Goal: Information Seeking & Learning: Learn about a topic

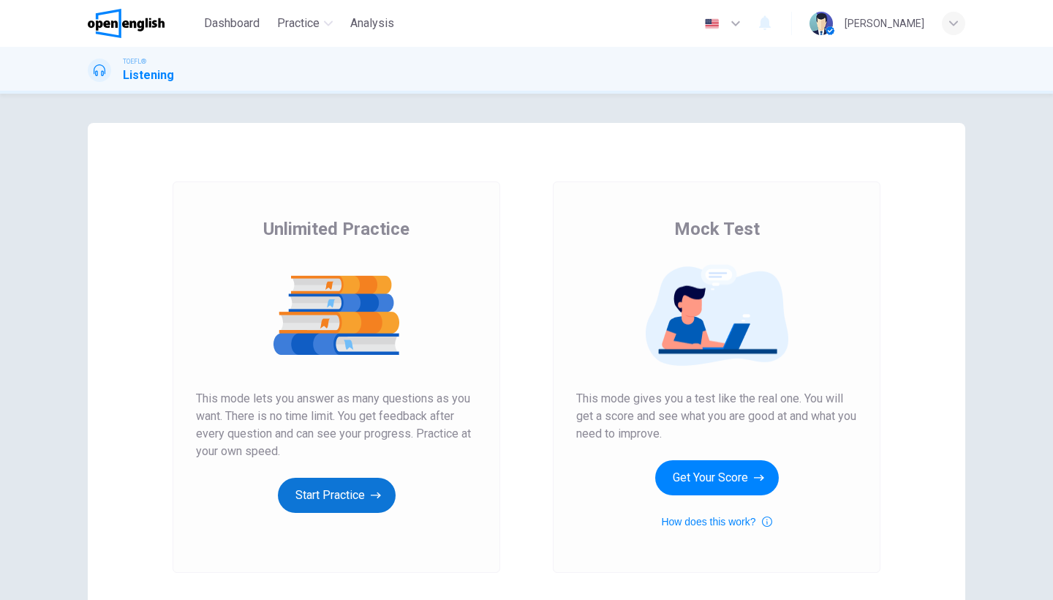
click at [345, 492] on button "Start Practice" at bounding box center [337, 495] width 118 height 35
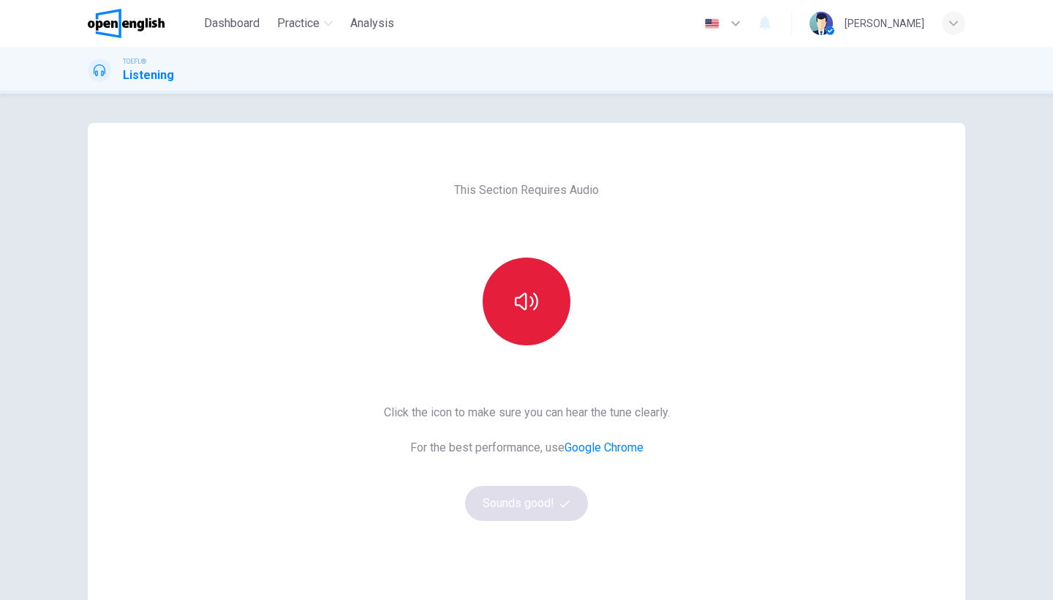
click at [527, 263] on button "button" at bounding box center [527, 301] width 88 height 88
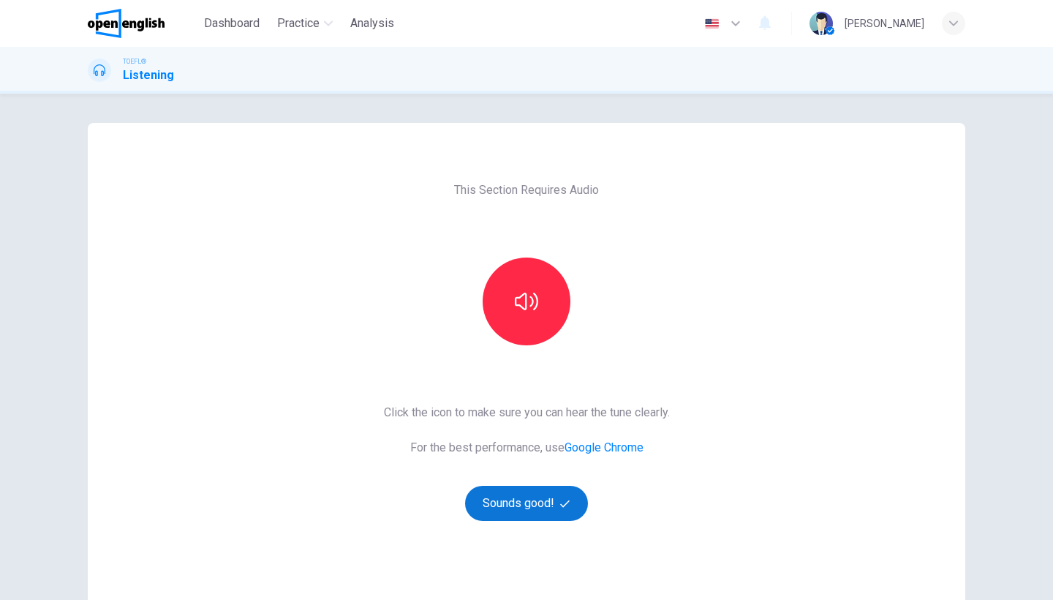
click at [531, 486] on button "Sounds good!" at bounding box center [526, 503] width 123 height 35
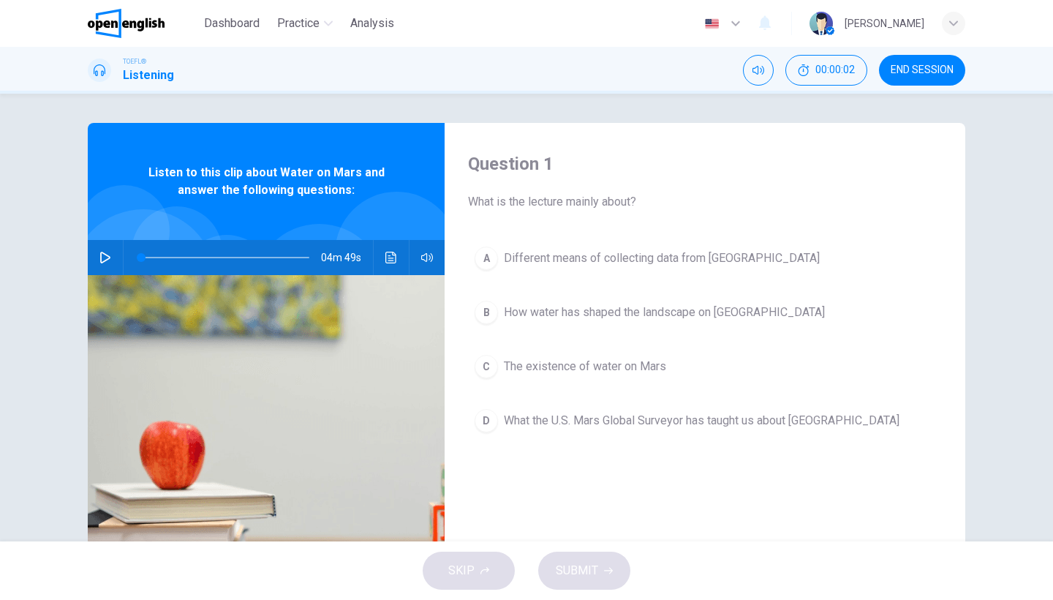
click at [100, 256] on icon "button" at bounding box center [105, 258] width 10 height 12
click at [105, 251] on button "button" at bounding box center [105, 257] width 23 height 35
click at [165, 257] on span at bounding box center [169, 257] width 9 height 9
drag, startPoint x: 162, startPoint y: 257, endPoint x: 140, endPoint y: 255, distance: 22.8
click at [160, 255] on span at bounding box center [164, 257] width 9 height 9
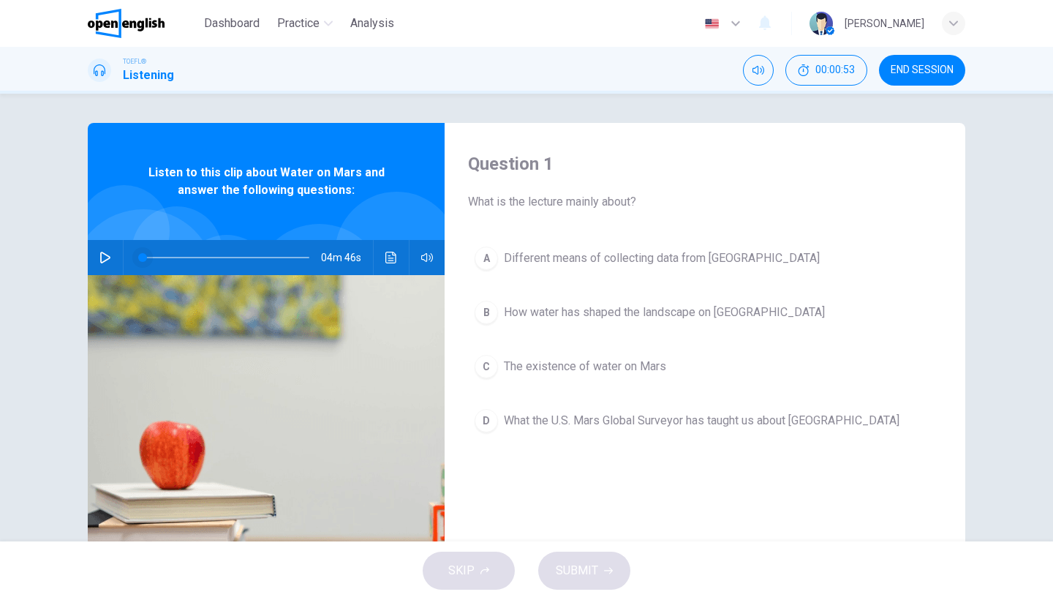
drag, startPoint x: 137, startPoint y: 255, endPoint x: 130, endPoint y: 255, distance: 7.3
click at [138, 255] on span at bounding box center [142, 257] width 9 height 9
drag, startPoint x: 130, startPoint y: 255, endPoint x: 127, endPoint y: 243, distance: 12.3
click at [137, 255] on span at bounding box center [141, 257] width 9 height 9
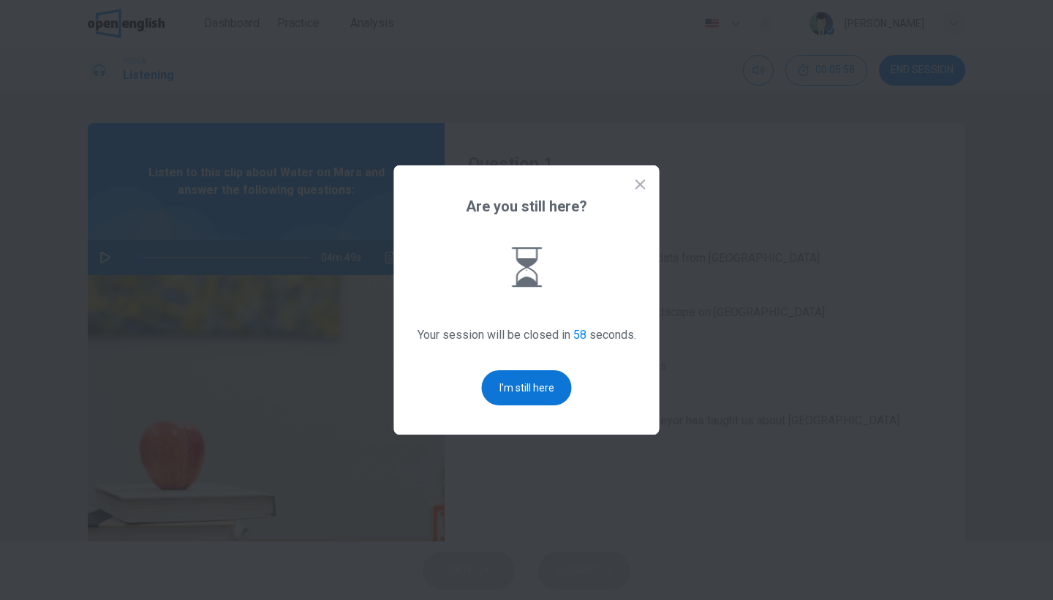
click at [543, 387] on button "I'm still here" at bounding box center [527, 387] width 90 height 35
click at [543, 387] on div "A Different means of collecting data from Mars B How water has shaped the lands…" at bounding box center [705, 354] width 474 height 228
click at [544, 392] on button "I'm still here" at bounding box center [527, 387] width 90 height 35
click at [544, 392] on div "A Different means of collecting data from Mars B How water has shaped the lands…" at bounding box center [705, 354] width 474 height 228
click at [534, 383] on button "I'm still here" at bounding box center [527, 387] width 90 height 35
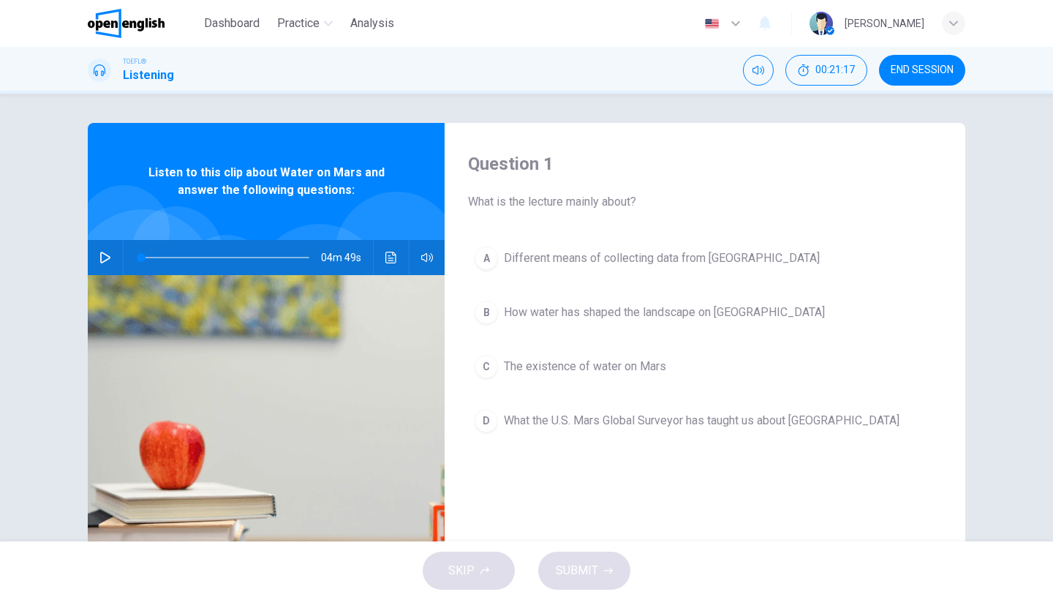
click at [100, 253] on icon "button" at bounding box center [105, 258] width 10 height 12
click at [99, 253] on icon "button" at bounding box center [105, 258] width 12 height 12
click at [107, 257] on icon "button" at bounding box center [105, 258] width 12 height 12
click at [108, 265] on button "button" at bounding box center [105, 257] width 23 height 35
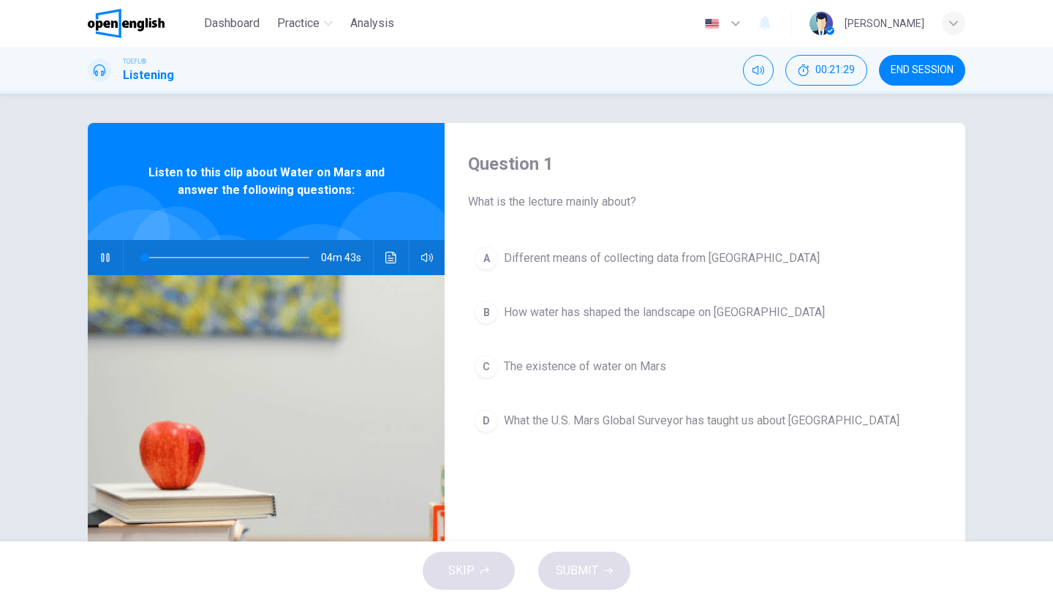
click at [108, 265] on button "button" at bounding box center [105, 257] width 23 height 35
click at [104, 261] on icon "button" at bounding box center [105, 258] width 10 height 12
click at [104, 261] on icon "button" at bounding box center [105, 258] width 12 height 12
click at [102, 256] on icon "button" at bounding box center [105, 258] width 12 height 12
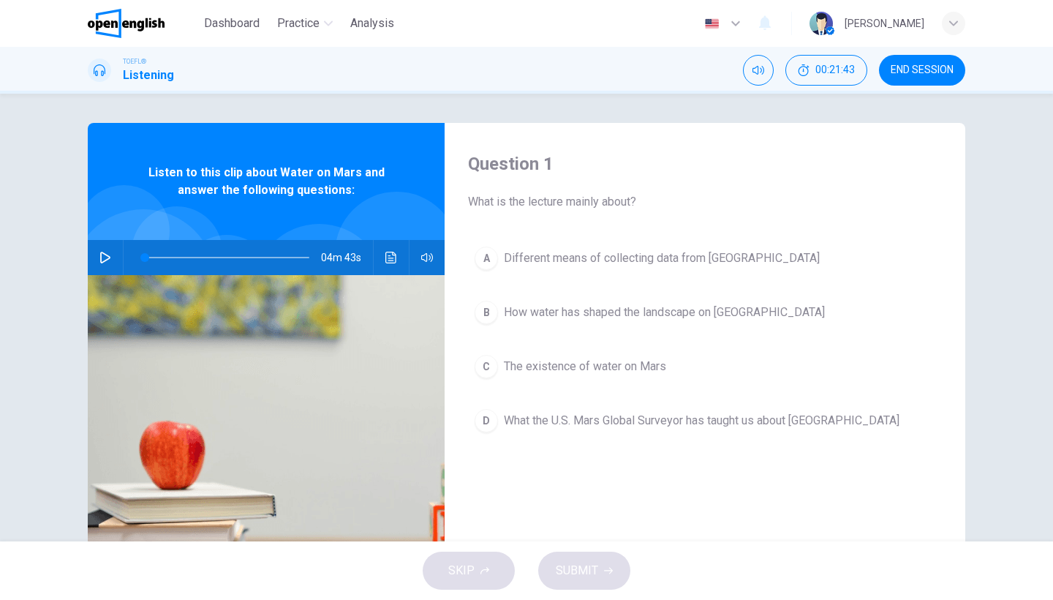
click at [161, 206] on div at bounding box center [123, 230] width 91 height 91
drag, startPoint x: 97, startPoint y: 269, endPoint x: 105, endPoint y: 264, distance: 10.2
click at [97, 269] on button "button" at bounding box center [105, 257] width 23 height 35
click at [388, 263] on button "Click to see the audio transcription" at bounding box center [391, 257] width 23 height 35
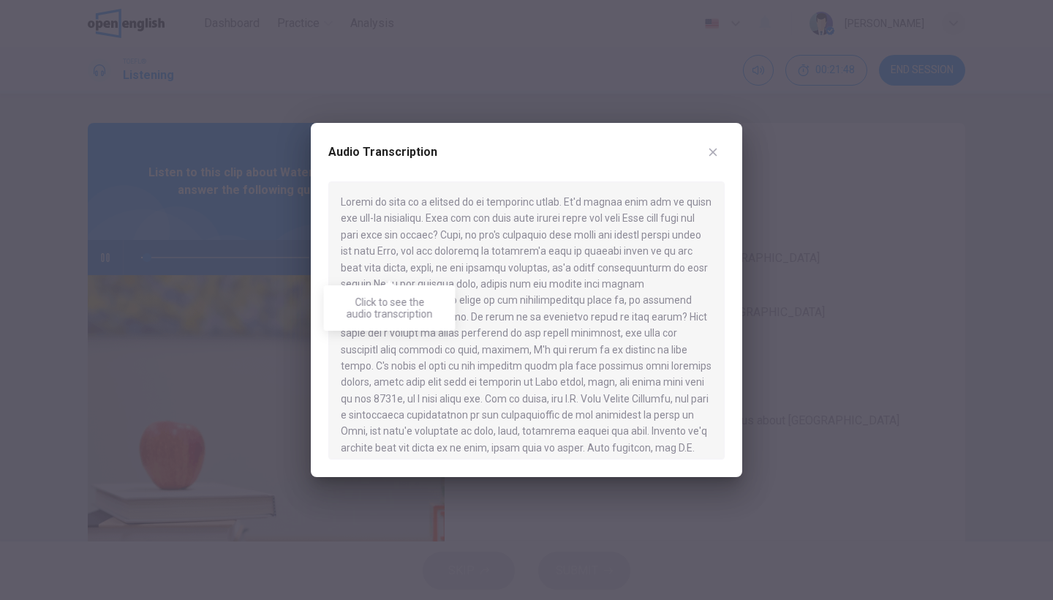
click at [388, 263] on div at bounding box center [526, 320] width 396 height 278
click at [728, 228] on div "Audio Transcription" at bounding box center [526, 300] width 431 height 354
drag, startPoint x: 730, startPoint y: 233, endPoint x: 731, endPoint y: 243, distance: 10.3
click at [731, 238] on div "Audio Transcription" at bounding box center [526, 300] width 431 height 354
click at [731, 249] on div "Audio Transcription" at bounding box center [526, 300] width 431 height 354
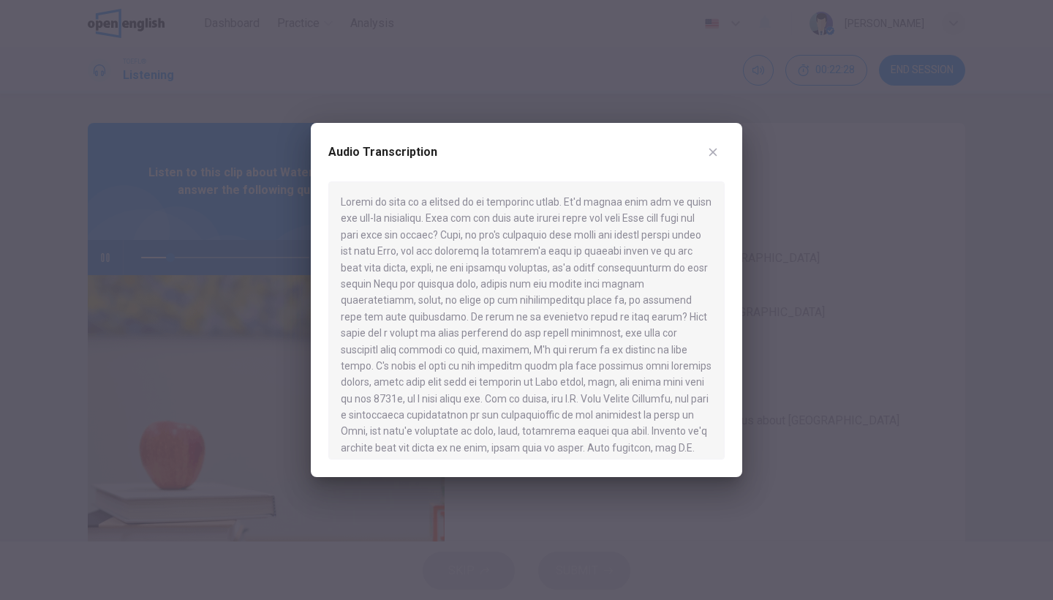
click at [731, 252] on div "Audio Transcription" at bounding box center [526, 300] width 431 height 354
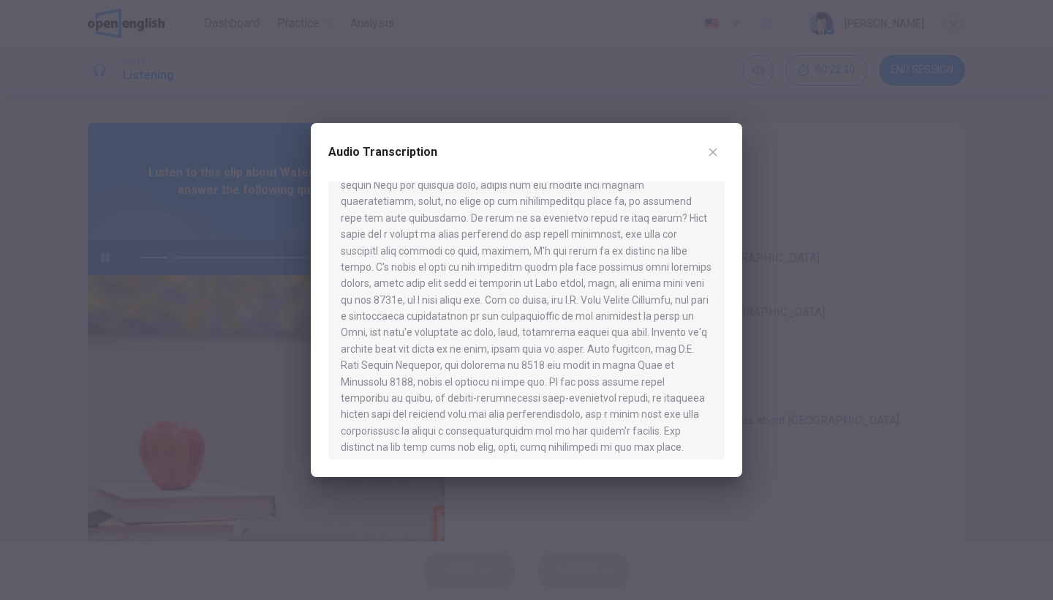
scroll to position [106, 0]
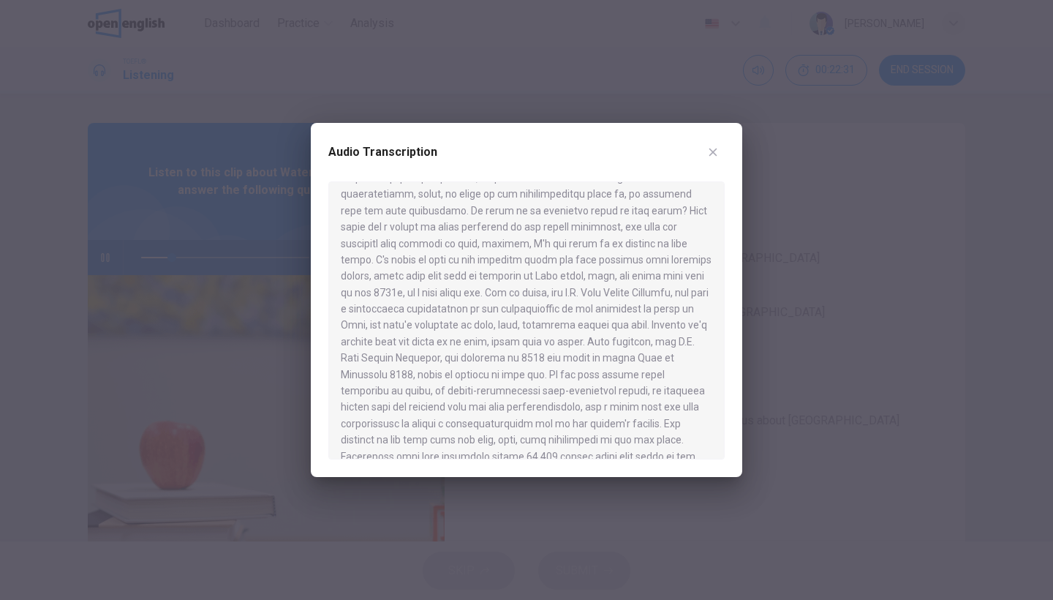
drag, startPoint x: 724, startPoint y: 280, endPoint x: 727, endPoint y: 303, distance: 22.9
click at [727, 303] on div "Audio Transcription" at bounding box center [526, 300] width 431 height 354
click at [726, 303] on div "Audio Transcription" at bounding box center [526, 300] width 431 height 354
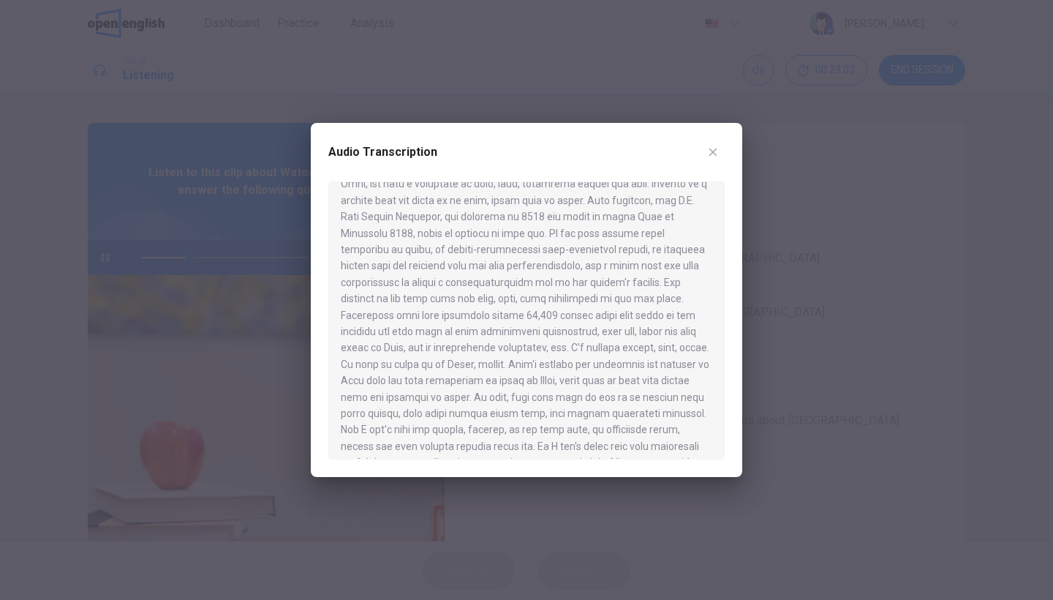
click at [734, 307] on div "Audio Transcription" at bounding box center [526, 300] width 431 height 354
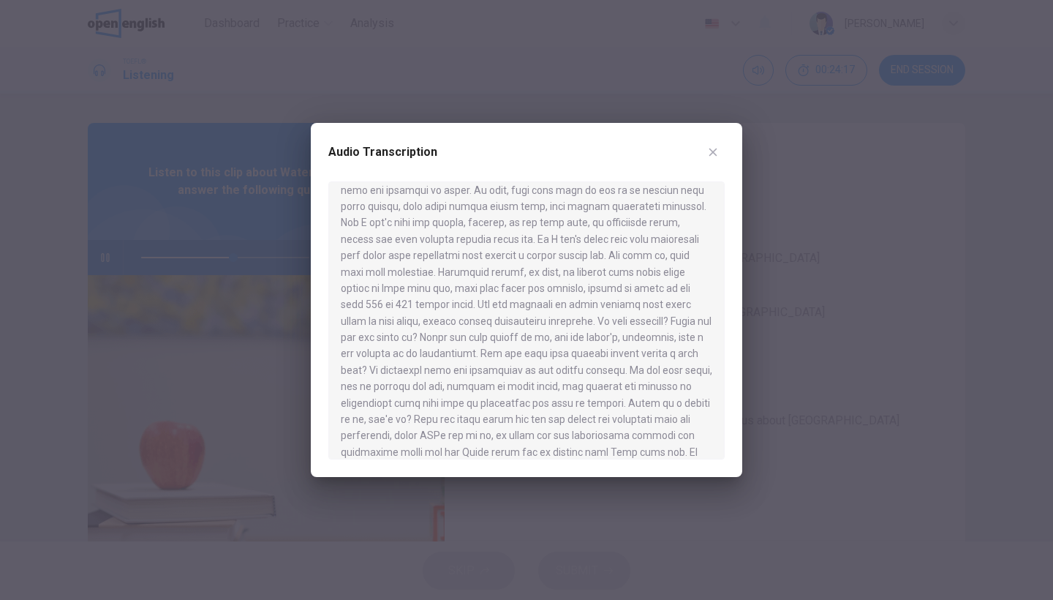
scroll to position [459, 0]
click at [725, 372] on div "Audio Transcription" at bounding box center [526, 300] width 431 height 354
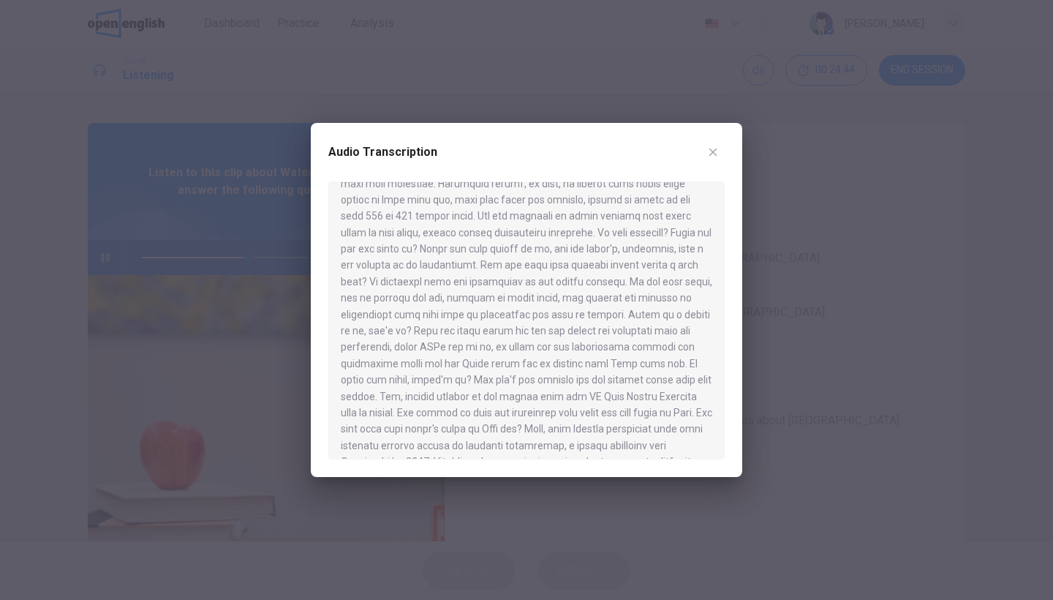
click at [716, 388] on div at bounding box center [526, 320] width 396 height 278
click at [724, 405] on div at bounding box center [526, 320] width 396 height 278
click at [844, 355] on div at bounding box center [526, 300] width 1053 height 600
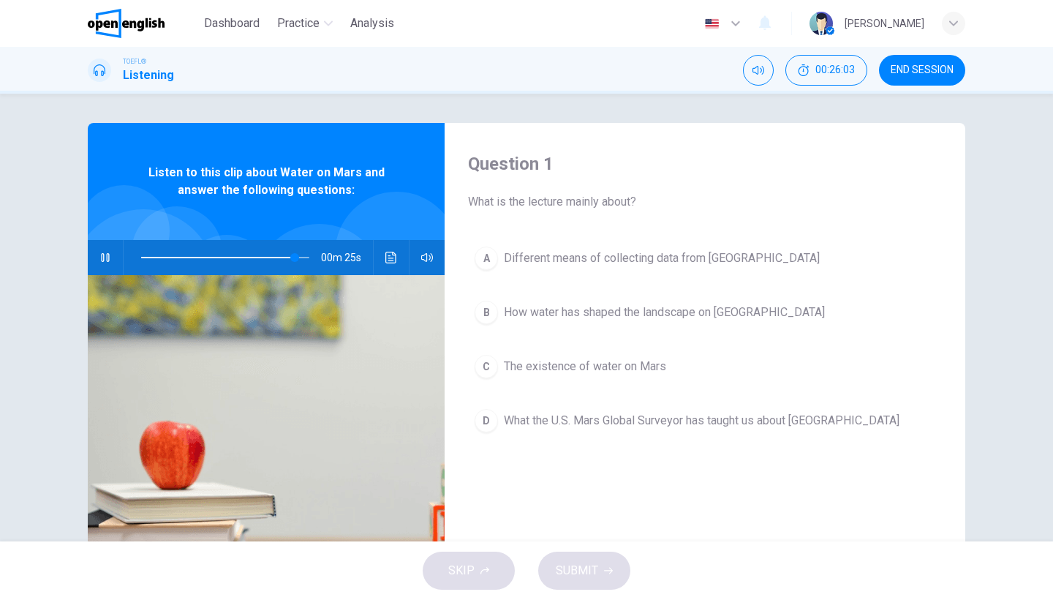
click at [110, 254] on button "button" at bounding box center [105, 257] width 23 height 35
click at [107, 263] on button "button" at bounding box center [105, 257] width 23 height 35
type input "*"
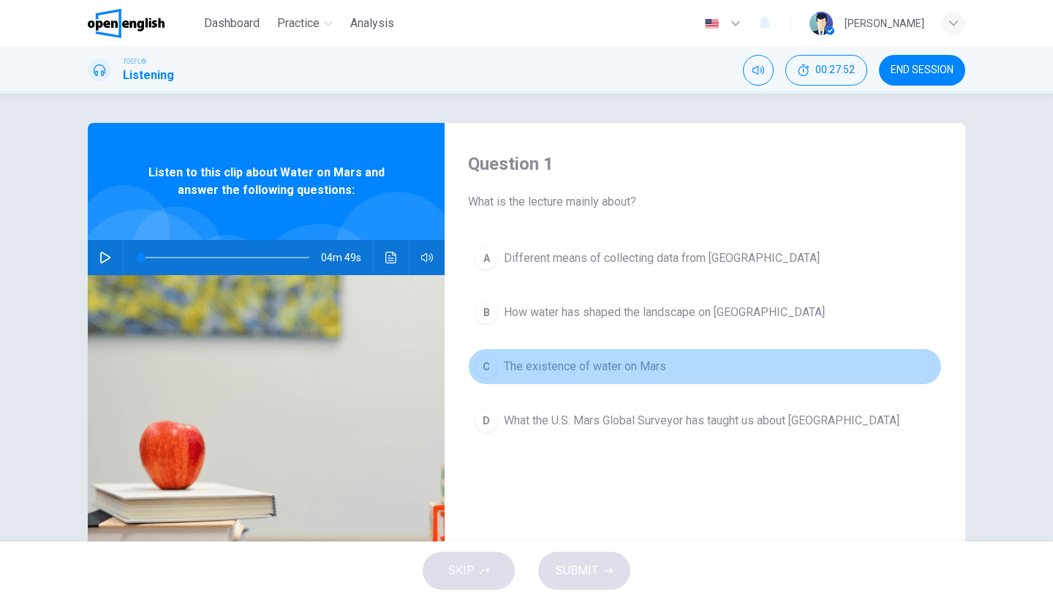
click at [683, 361] on button "C The existence of water on Mars" at bounding box center [705, 366] width 474 height 37
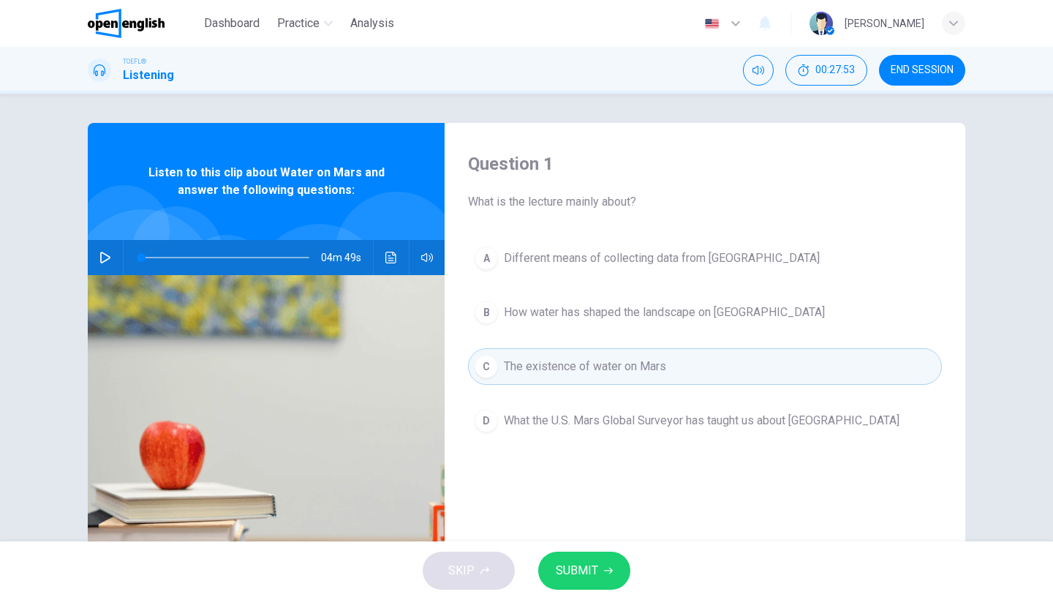
click at [592, 563] on span "SUBMIT" at bounding box center [577, 570] width 42 height 20
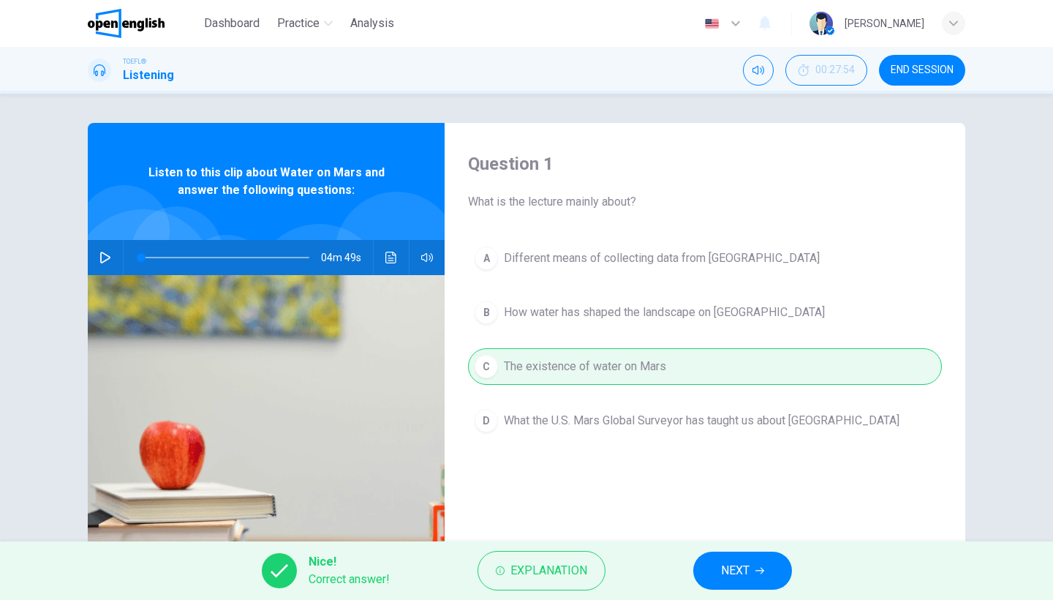
click at [739, 570] on span "NEXT" at bounding box center [735, 570] width 29 height 20
click at [739, 570] on div "Nice! Correct answer! Explanation NEXT" at bounding box center [526, 570] width 1053 height 59
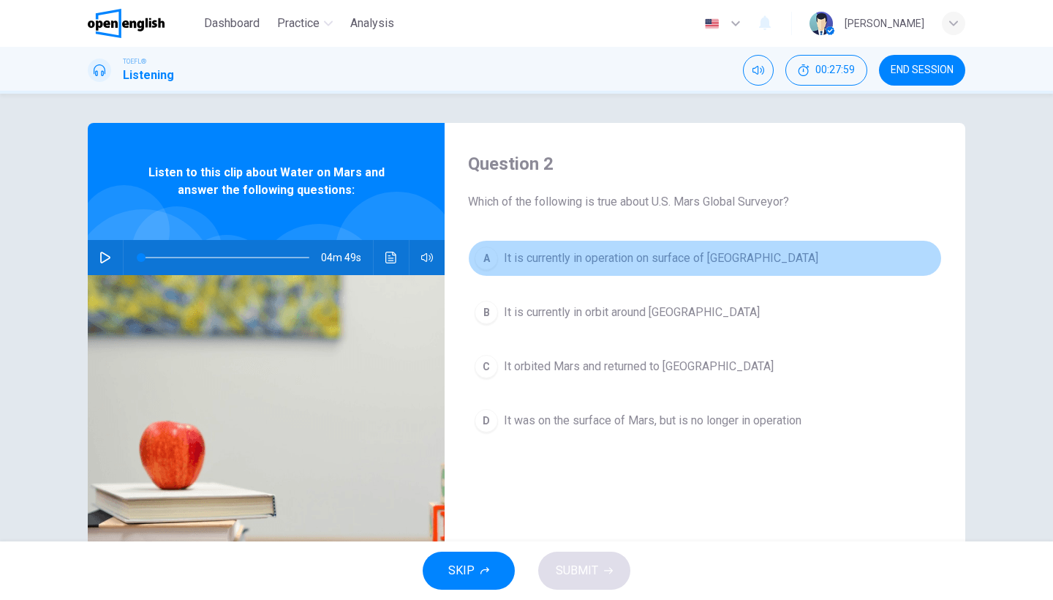
click at [670, 263] on span "It is currently in operation on surface of Mars" at bounding box center [661, 258] width 314 height 18
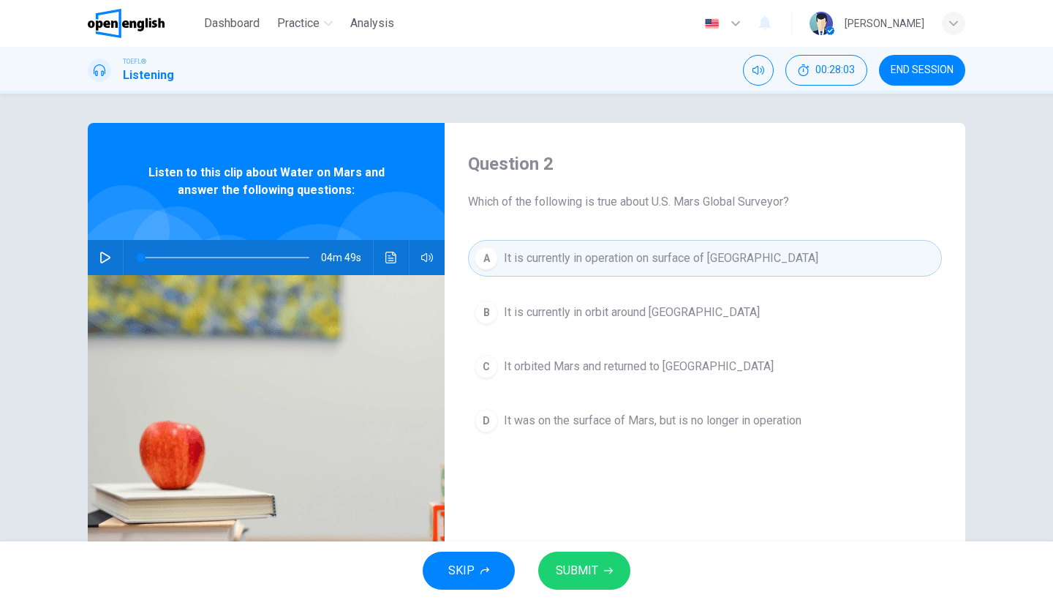
click at [599, 559] on button "SUBMIT" at bounding box center [584, 570] width 92 height 38
click at [599, 559] on div "SKIP SUBMIT" at bounding box center [526, 570] width 1053 height 59
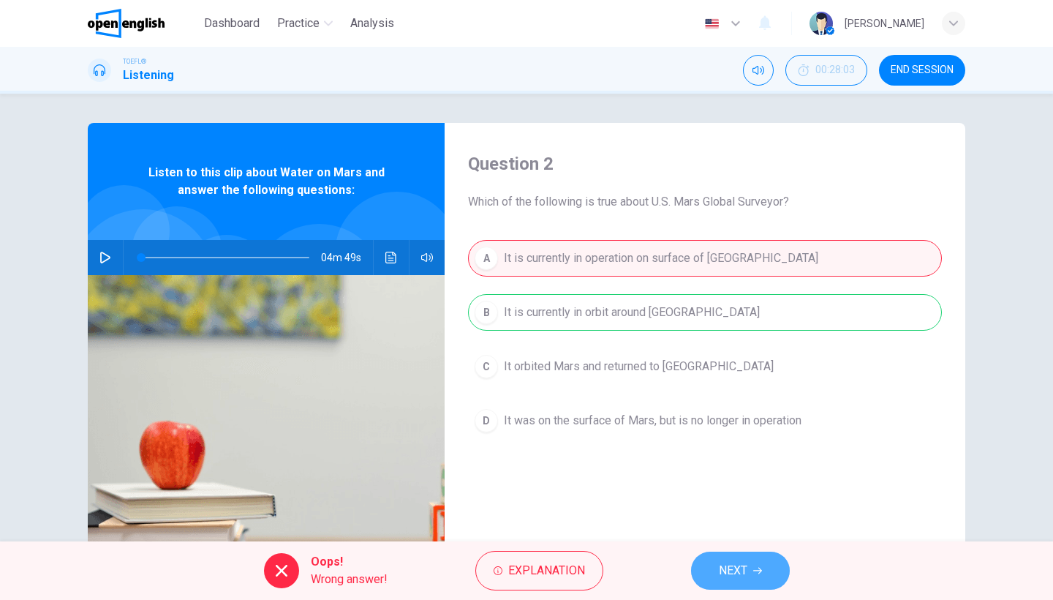
click at [706, 558] on button "NEXT" at bounding box center [740, 570] width 99 height 38
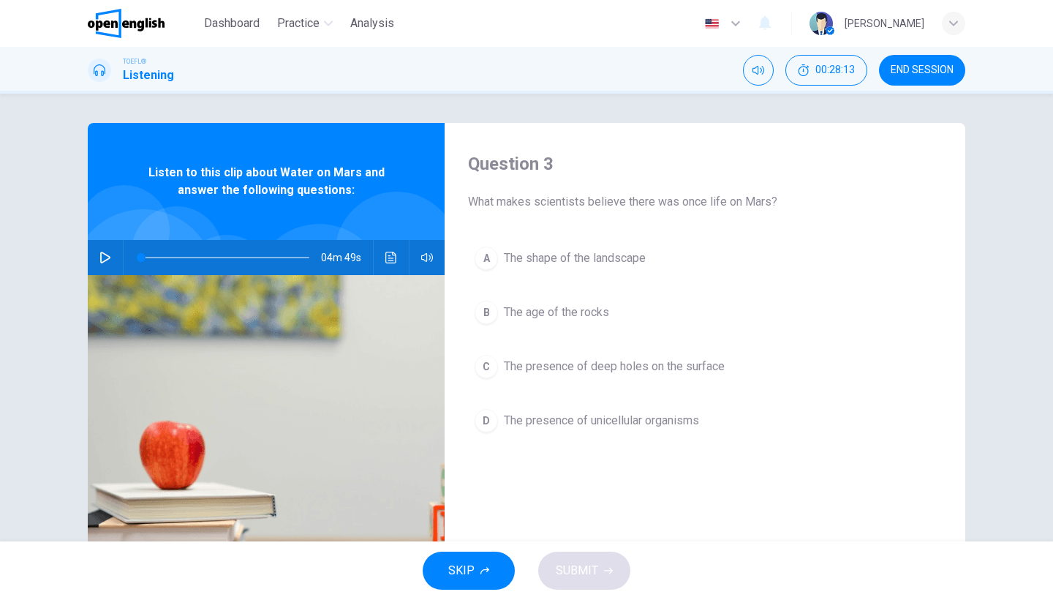
click at [668, 408] on button "D The presence of unicellular organisms" at bounding box center [705, 420] width 474 height 37
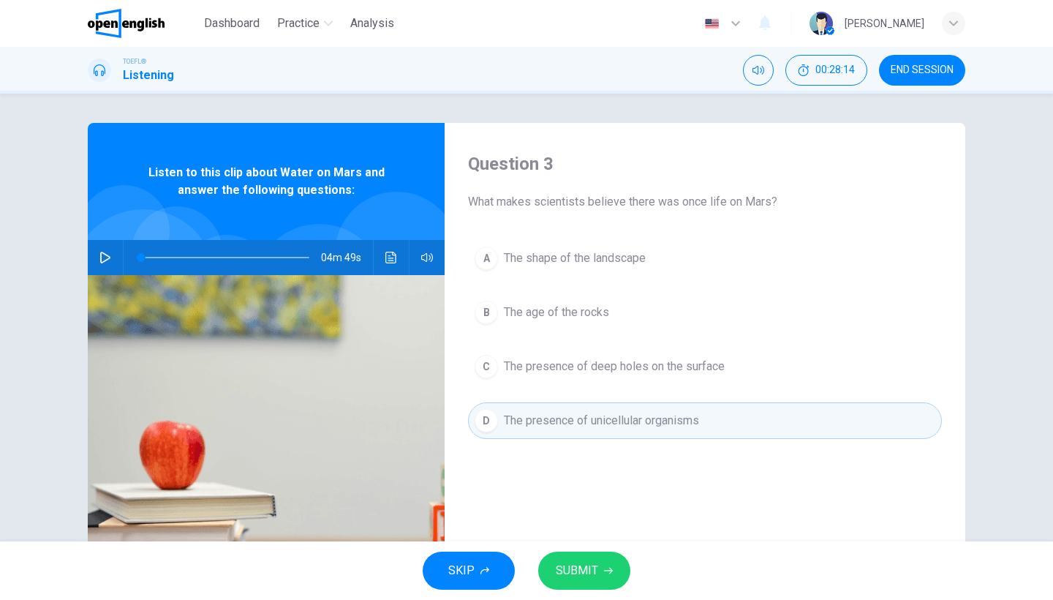
click at [589, 581] on button "SUBMIT" at bounding box center [584, 570] width 92 height 38
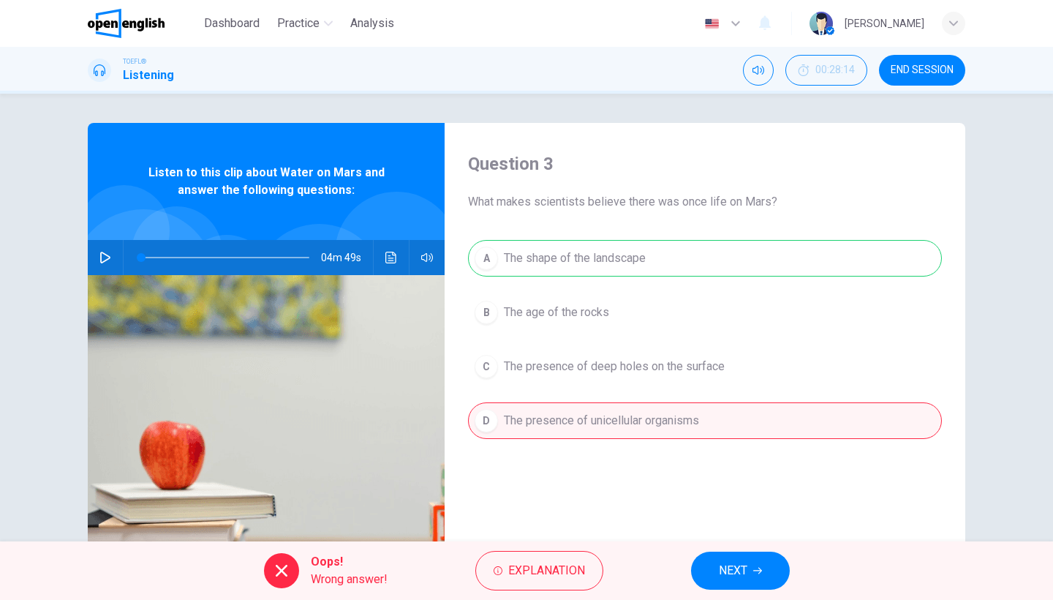
click at [717, 570] on button "NEXT" at bounding box center [740, 570] width 99 height 38
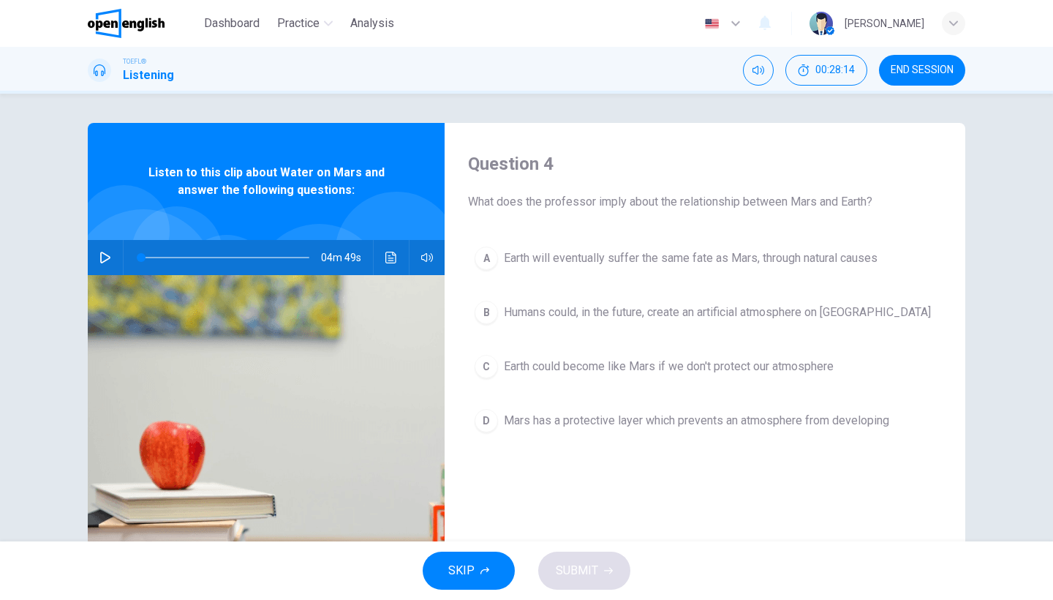
click at [717, 570] on div "SKIP SUBMIT" at bounding box center [526, 570] width 1053 height 59
click at [796, 372] on span "Earth could become like Mars if we don't protect our atmosphere" at bounding box center [669, 367] width 330 height 18
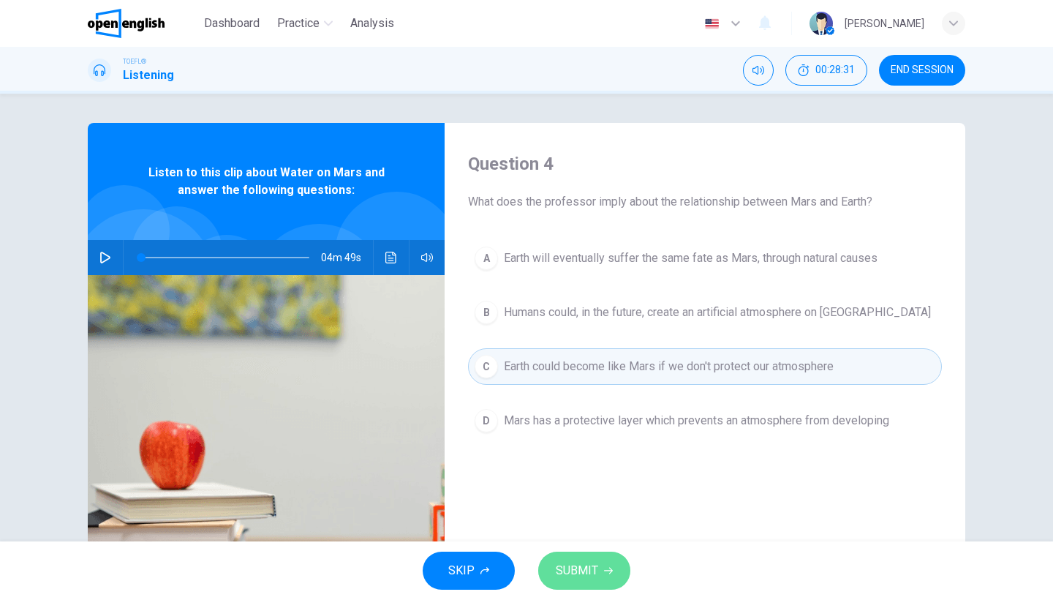
click at [607, 562] on button "SUBMIT" at bounding box center [584, 570] width 92 height 38
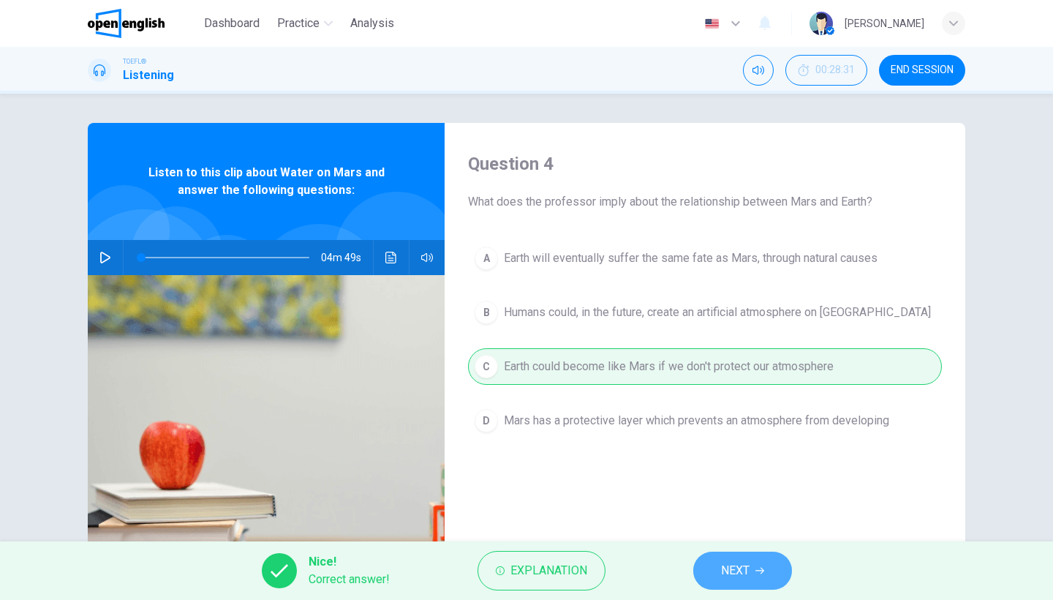
click at [752, 564] on button "NEXT" at bounding box center [742, 570] width 99 height 38
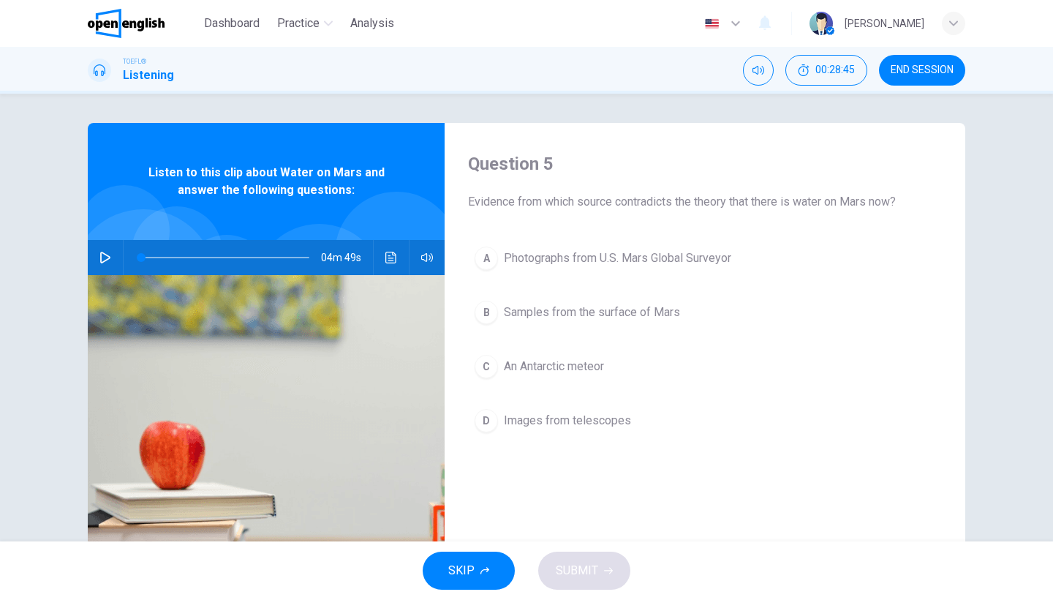
click at [583, 356] on button "C An Antarctic meteor" at bounding box center [705, 366] width 474 height 37
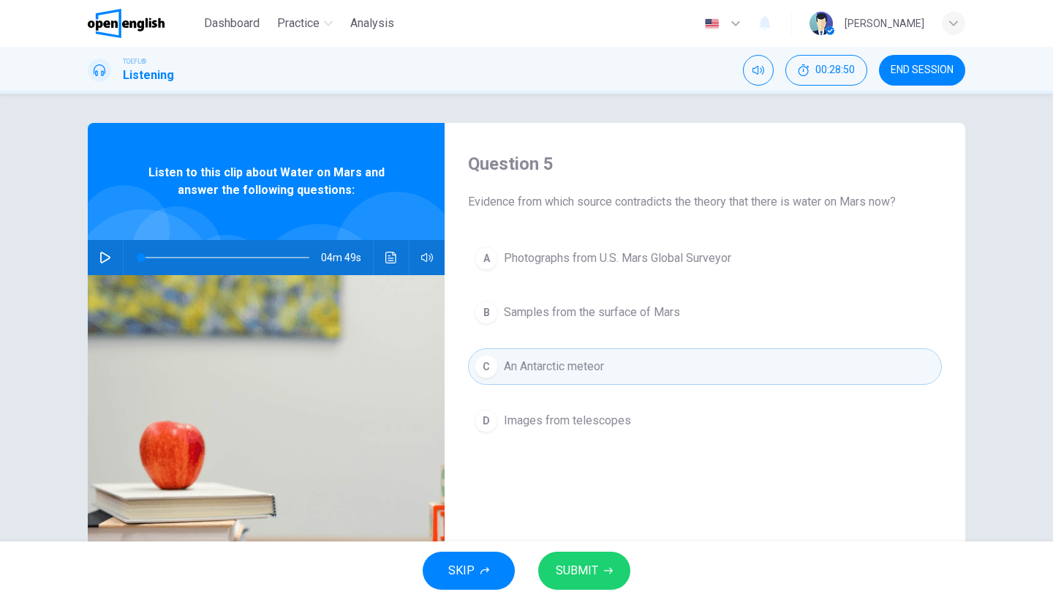
click at [614, 304] on span "Samples from the surface of Mars" at bounding box center [592, 313] width 176 height 18
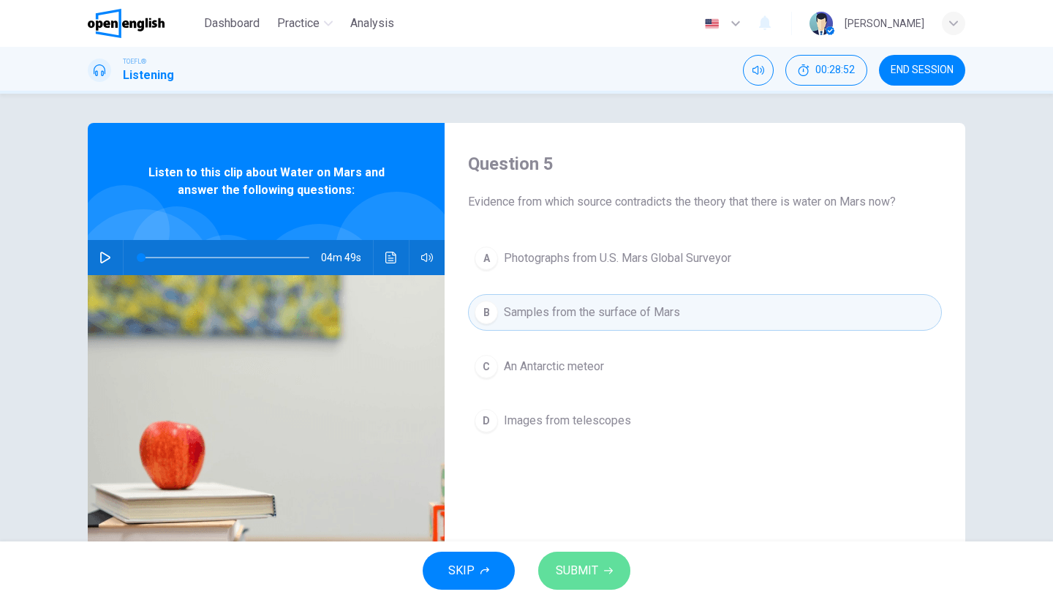
click at [606, 581] on button "SUBMIT" at bounding box center [584, 570] width 92 height 38
click at [606, 581] on div "SKIP SUBMIT" at bounding box center [526, 570] width 1053 height 59
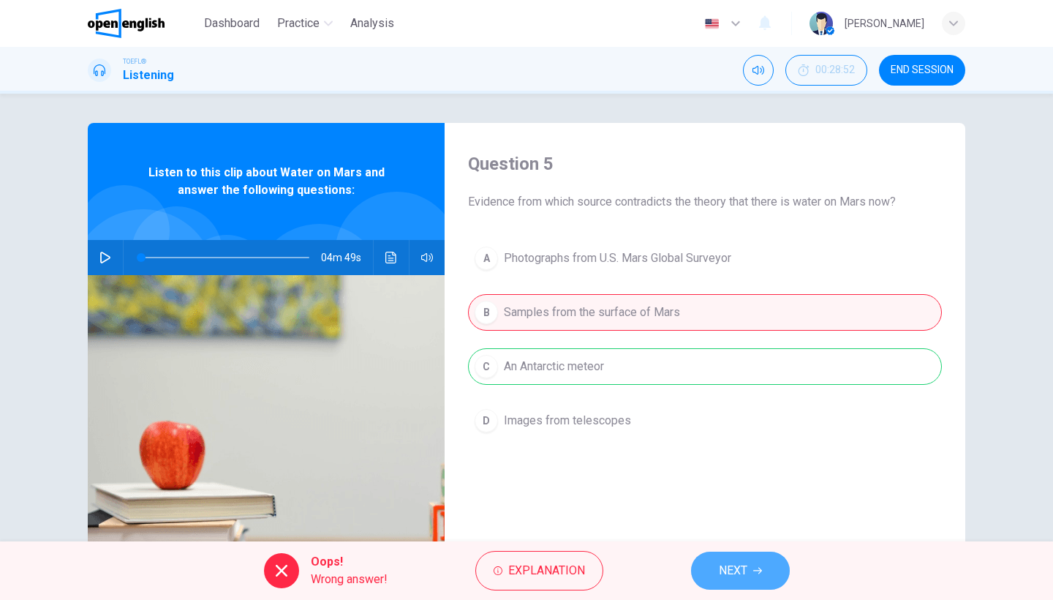
click at [742, 581] on button "NEXT" at bounding box center [740, 570] width 99 height 38
click at [742, 581] on div "Oops! Wrong answer! Explanation NEXT" at bounding box center [526, 570] width 1053 height 59
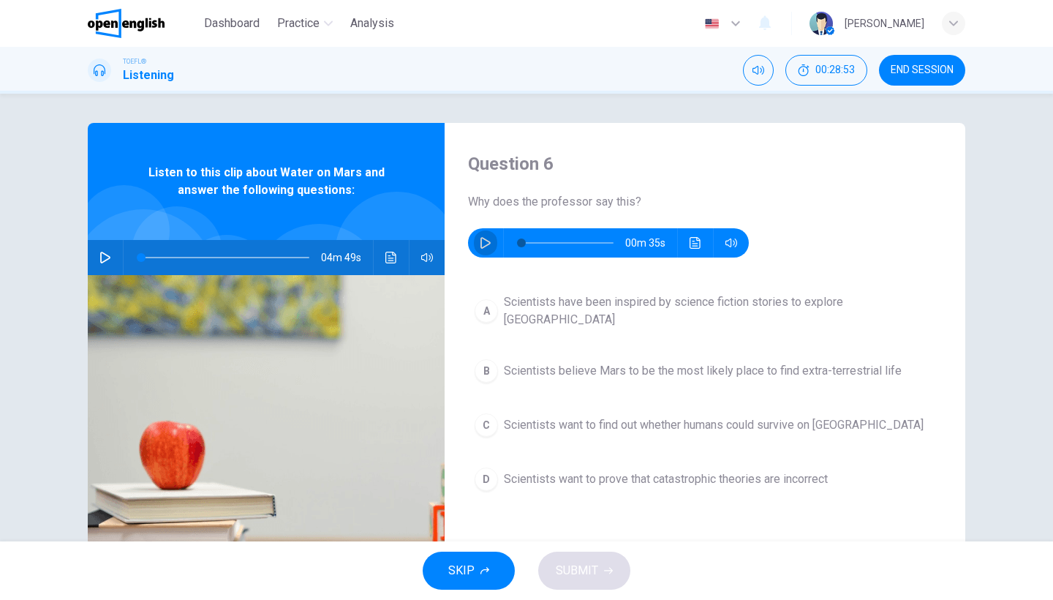
click at [488, 247] on icon "button" at bounding box center [486, 243] width 12 height 12
type input "*"
click at [573, 362] on span "Scientists believe Mars to be the most likely place to find extra-terrestrial l…" at bounding box center [703, 371] width 398 height 18
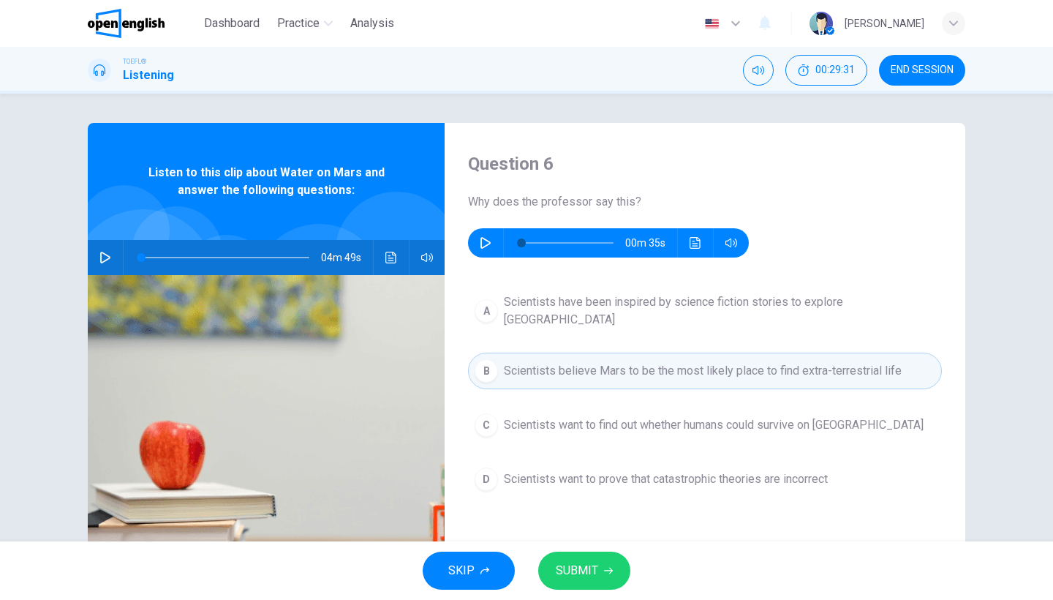
click at [573, 362] on span "Scientists believe Mars to be the most likely place to find extra-terrestrial l…" at bounding box center [703, 371] width 398 height 18
click at [595, 562] on span "SUBMIT" at bounding box center [577, 570] width 42 height 20
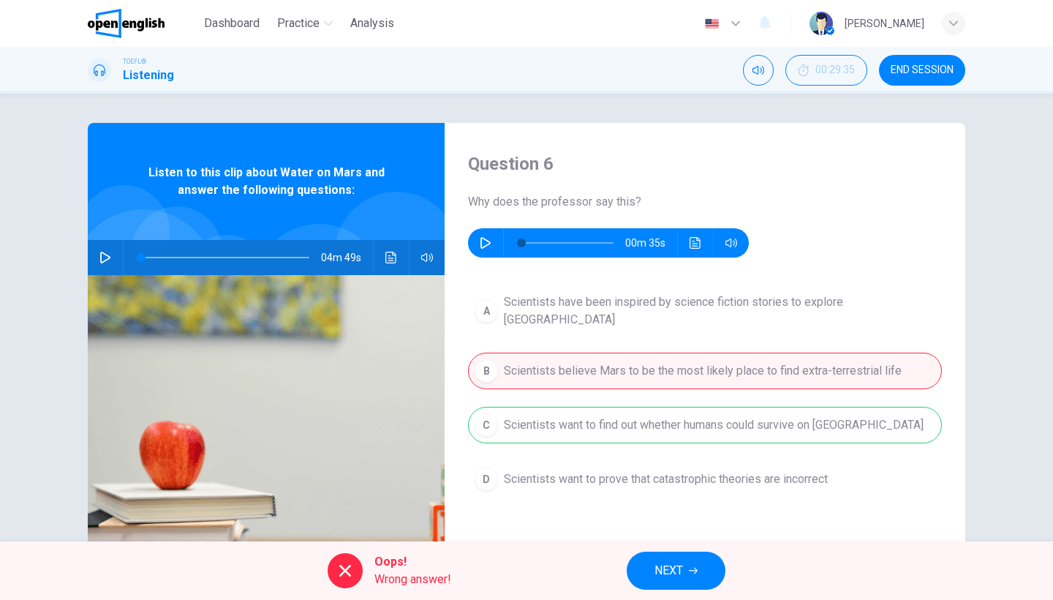
click at [674, 563] on span "NEXT" at bounding box center [669, 570] width 29 height 20
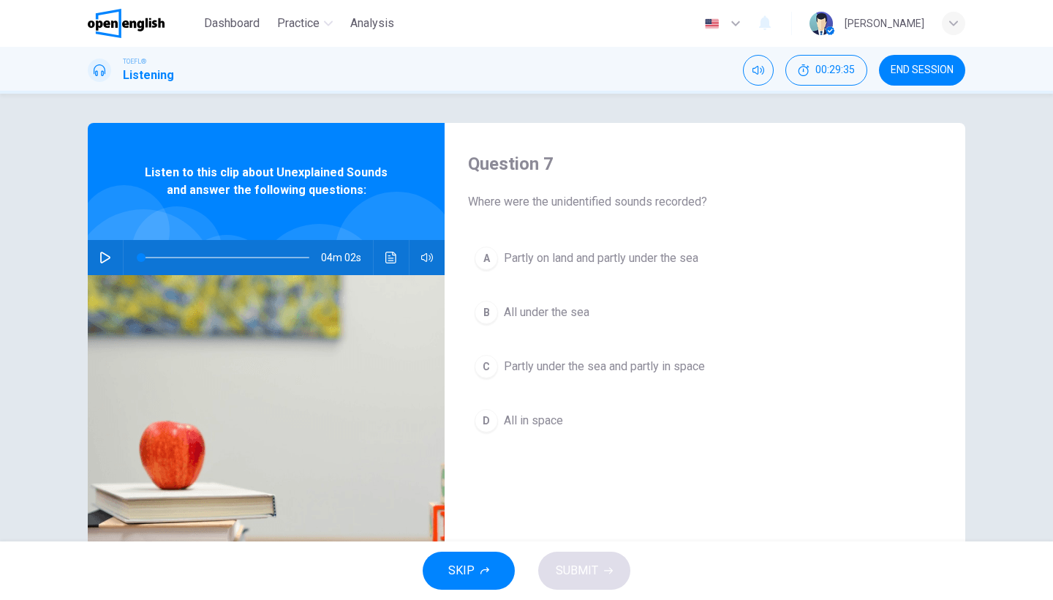
click at [928, 72] on span "END SESSION" at bounding box center [922, 70] width 63 height 12
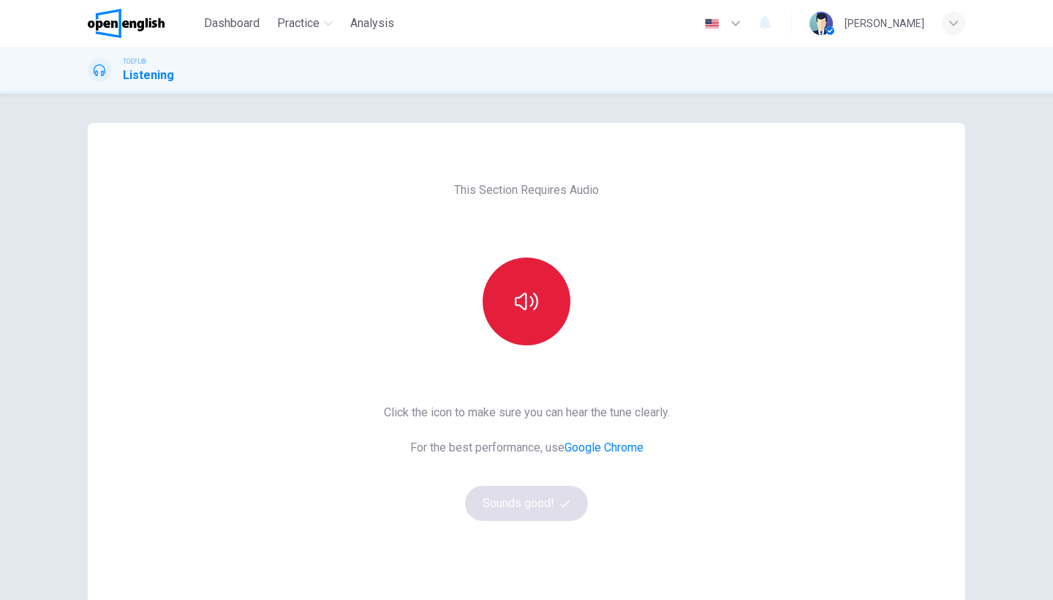
click at [492, 292] on button "button" at bounding box center [527, 301] width 88 height 88
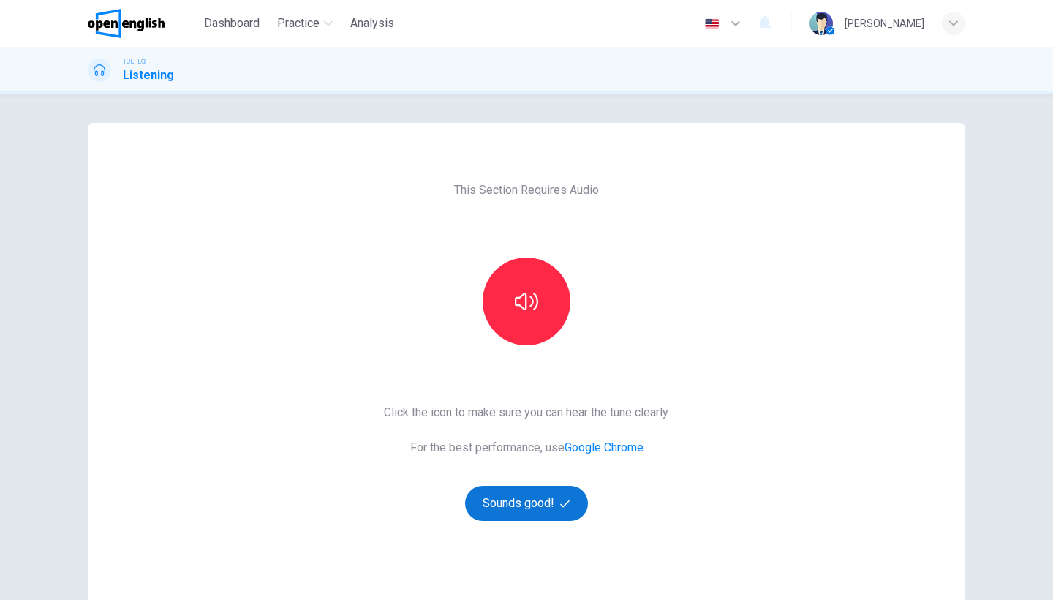
click at [556, 504] on button "Sounds good!" at bounding box center [526, 503] width 123 height 35
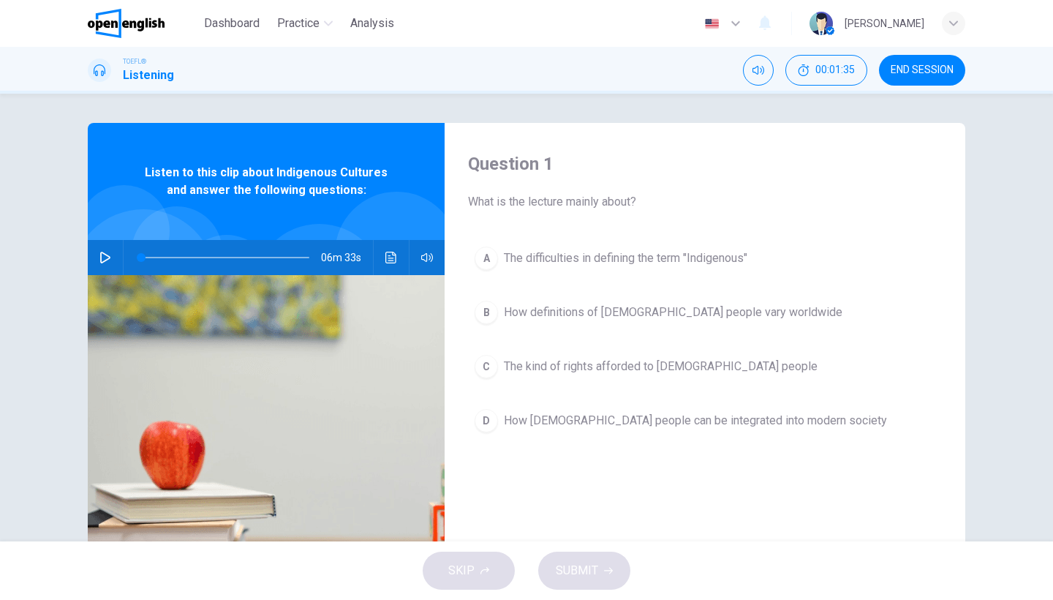
click at [104, 255] on icon "button" at bounding box center [105, 258] width 10 height 12
click at [104, 255] on icon "button" at bounding box center [105, 258] width 12 height 12
click at [106, 259] on icon "button" at bounding box center [105, 258] width 10 height 12
click at [106, 259] on icon "button" at bounding box center [105, 258] width 12 height 12
click at [95, 257] on button "button" at bounding box center [105, 257] width 23 height 35
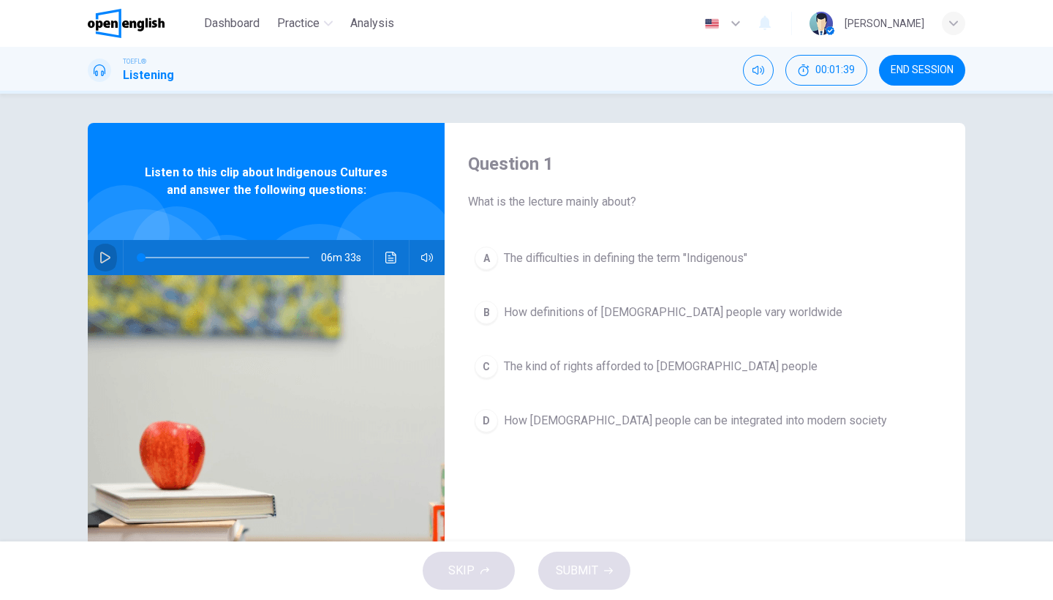
click at [95, 257] on button "button" at bounding box center [105, 257] width 23 height 35
click at [102, 246] on button "button" at bounding box center [105, 257] width 23 height 35
click at [387, 260] on icon "Click to see the audio transcription" at bounding box center [390, 258] width 11 height 12
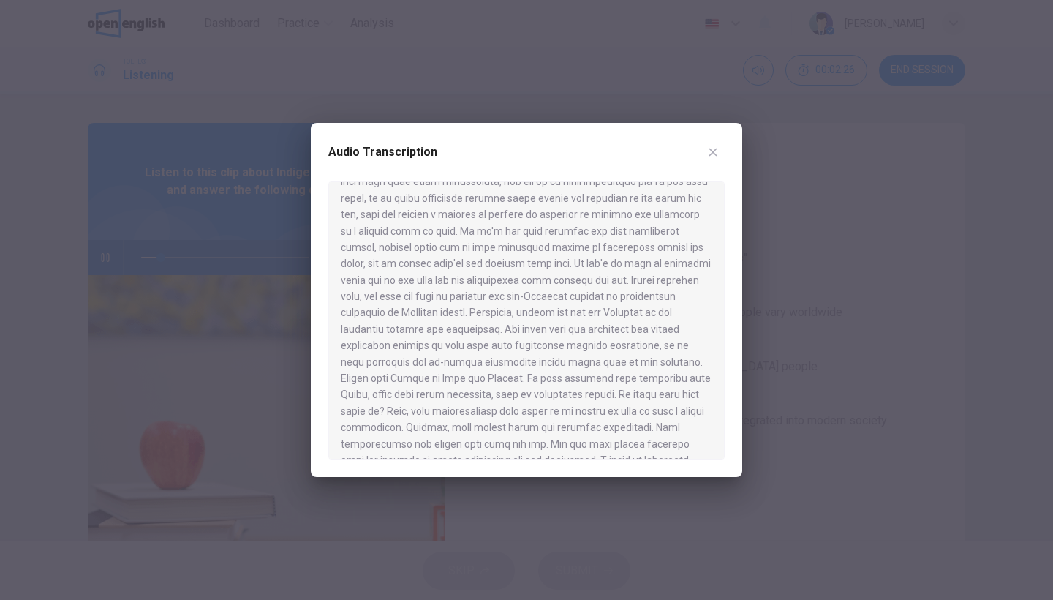
scroll to position [122, 0]
drag, startPoint x: 719, startPoint y: 248, endPoint x: 718, endPoint y: 264, distance: 16.1
click at [718, 264] on div at bounding box center [526, 320] width 396 height 278
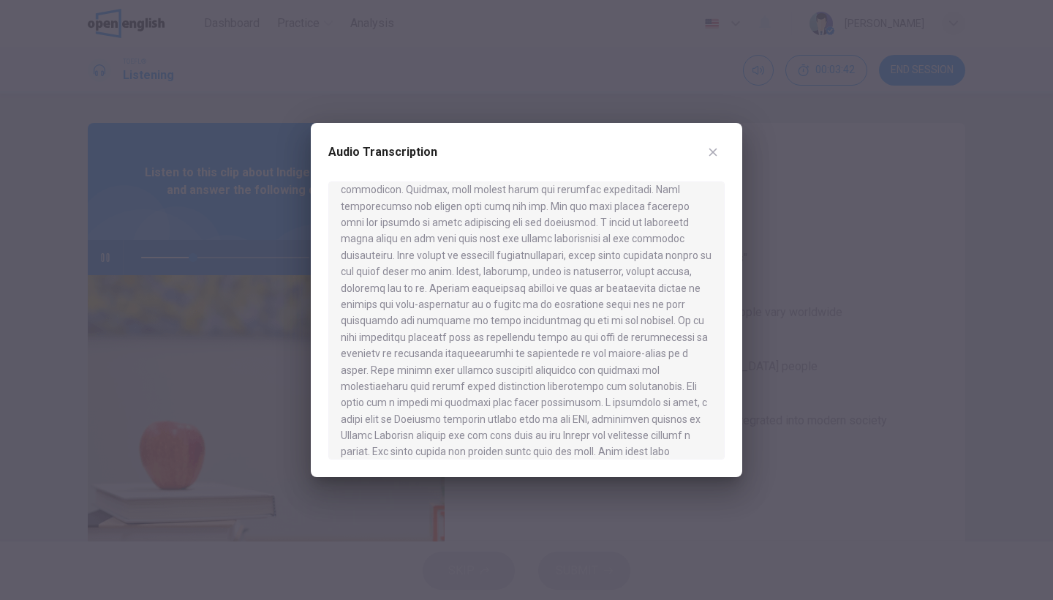
scroll to position [363, 0]
click at [718, 304] on div at bounding box center [526, 320] width 396 height 278
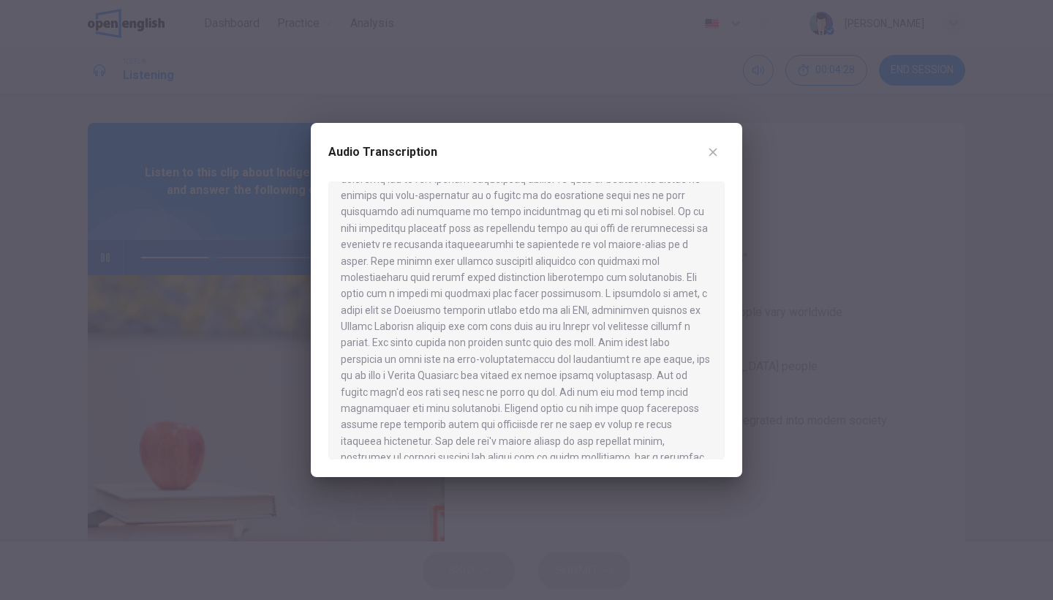
scroll to position [495, 0]
click at [715, 319] on div at bounding box center [526, 320] width 396 height 278
drag, startPoint x: 720, startPoint y: 314, endPoint x: 720, endPoint y: 327, distance: 12.4
click at [720, 327] on div at bounding box center [526, 320] width 396 height 278
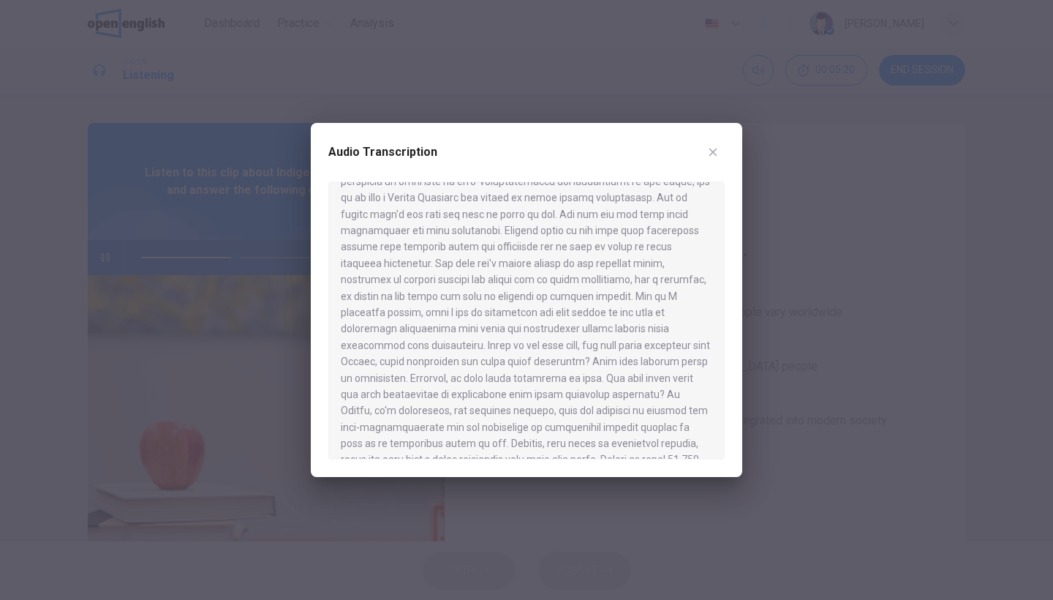
scroll to position [657, 0]
click at [711, 363] on div at bounding box center [526, 320] width 396 height 278
drag, startPoint x: 726, startPoint y: 404, endPoint x: 726, endPoint y: 418, distance: 14.6
click at [726, 406] on div "Audio Transcription" at bounding box center [526, 300] width 431 height 354
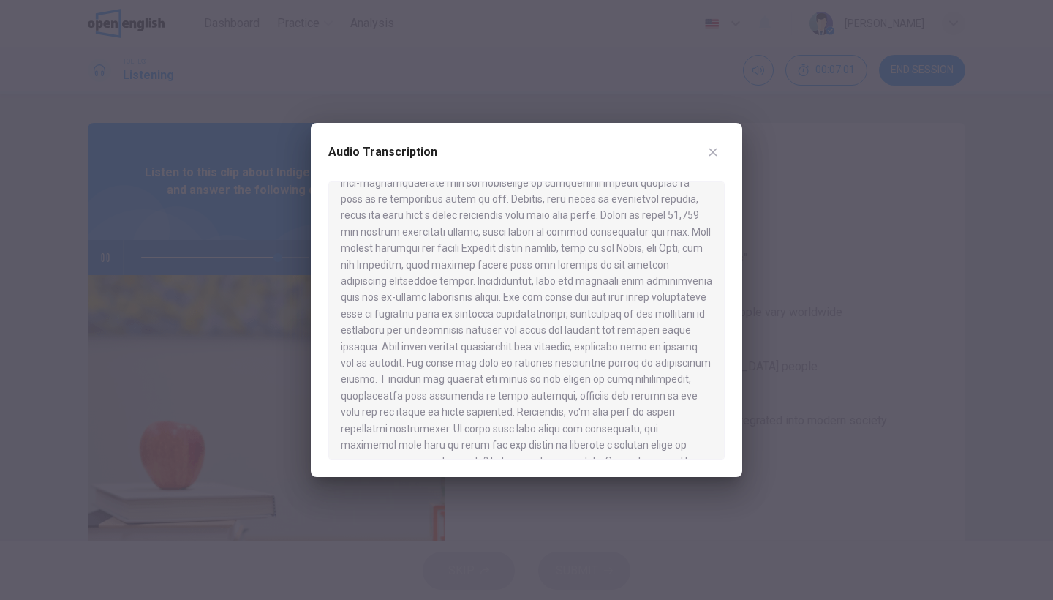
drag, startPoint x: 726, startPoint y: 418, endPoint x: 727, endPoint y: 426, distance: 8.1
click at [727, 426] on div "Audio Transcription" at bounding box center [526, 300] width 431 height 354
click at [724, 435] on div at bounding box center [526, 320] width 396 height 278
click at [723, 435] on div at bounding box center [526, 320] width 396 height 278
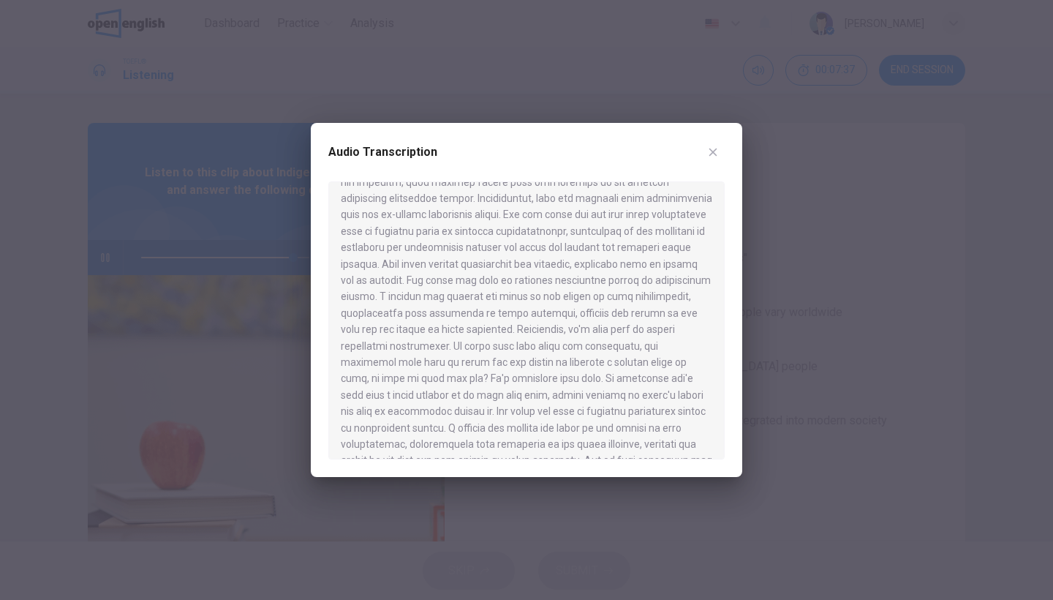
click at [718, 151] on icon "button" at bounding box center [713, 152] width 12 height 12
click at [718, 151] on div "Question 1 What is the lecture mainly about? A The difficulties in defining the…" at bounding box center [705, 377] width 521 height 508
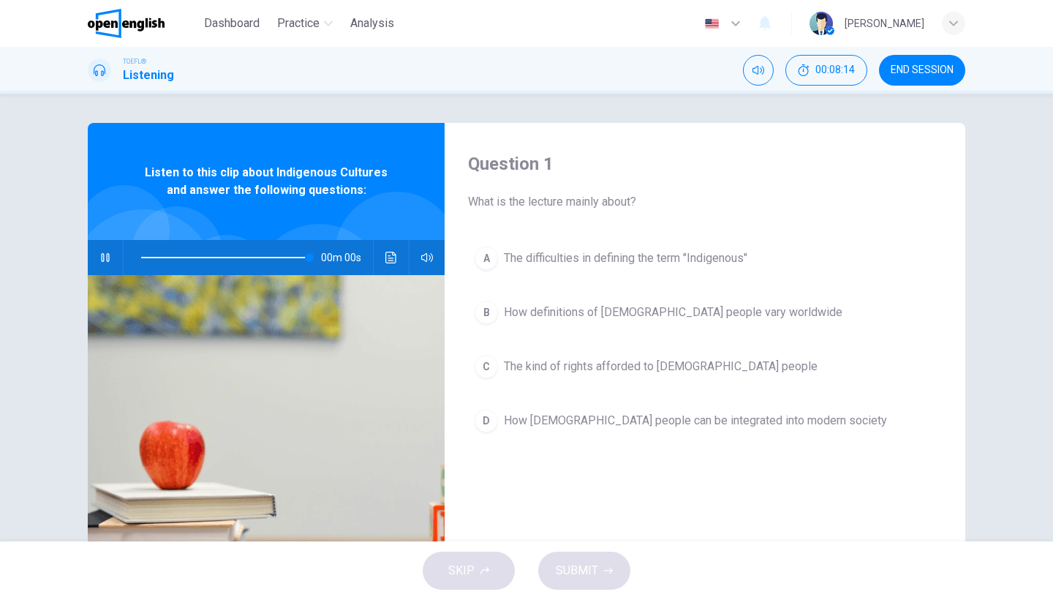
type input "*"
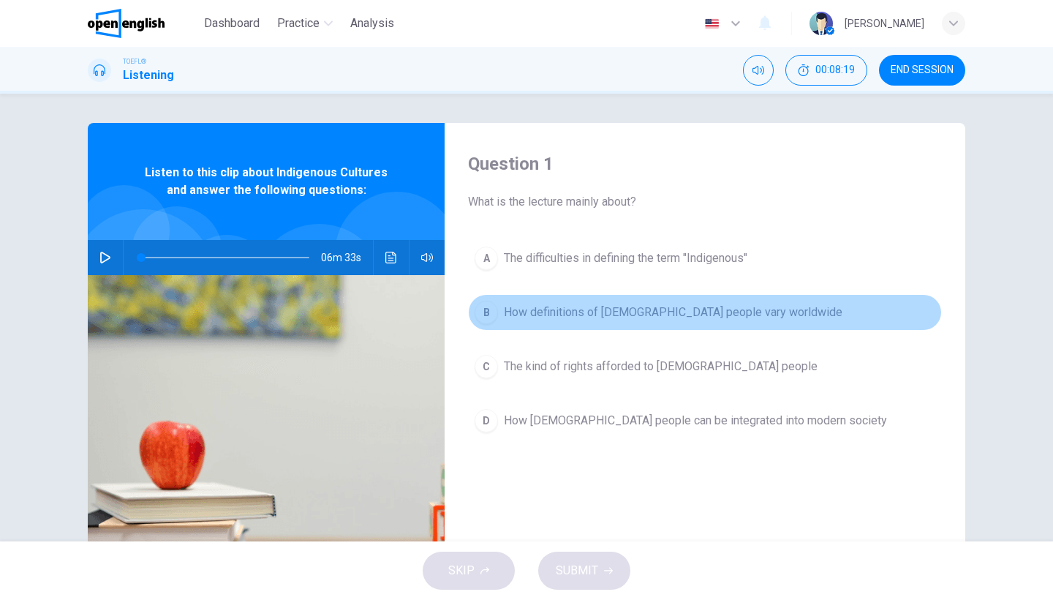
click at [747, 310] on span "How definitions of Indigenous people vary worldwide" at bounding box center [673, 313] width 339 height 18
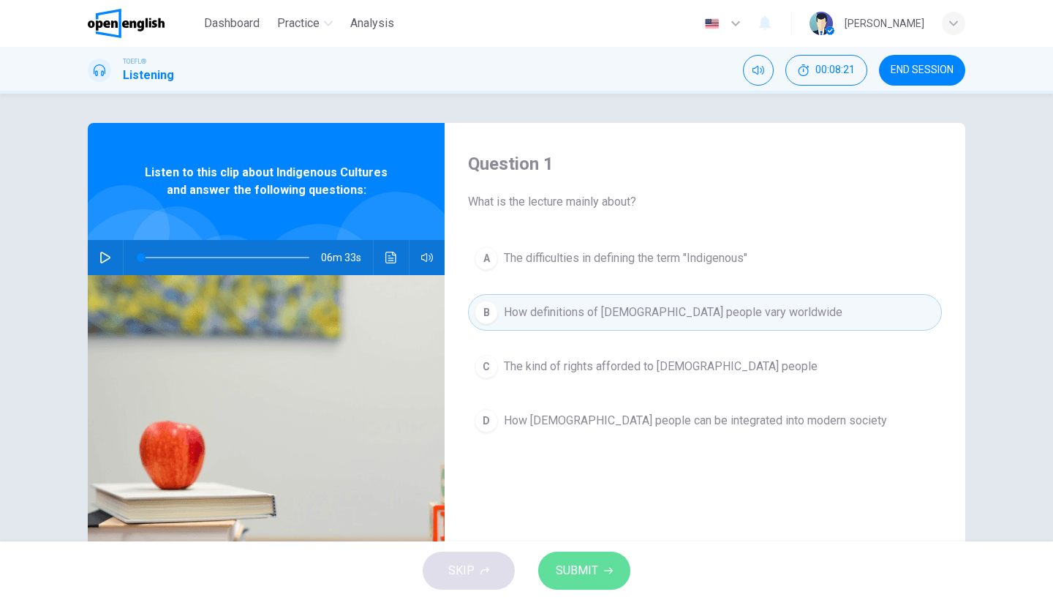
click at [604, 570] on icon "button" at bounding box center [608, 571] width 9 height 7
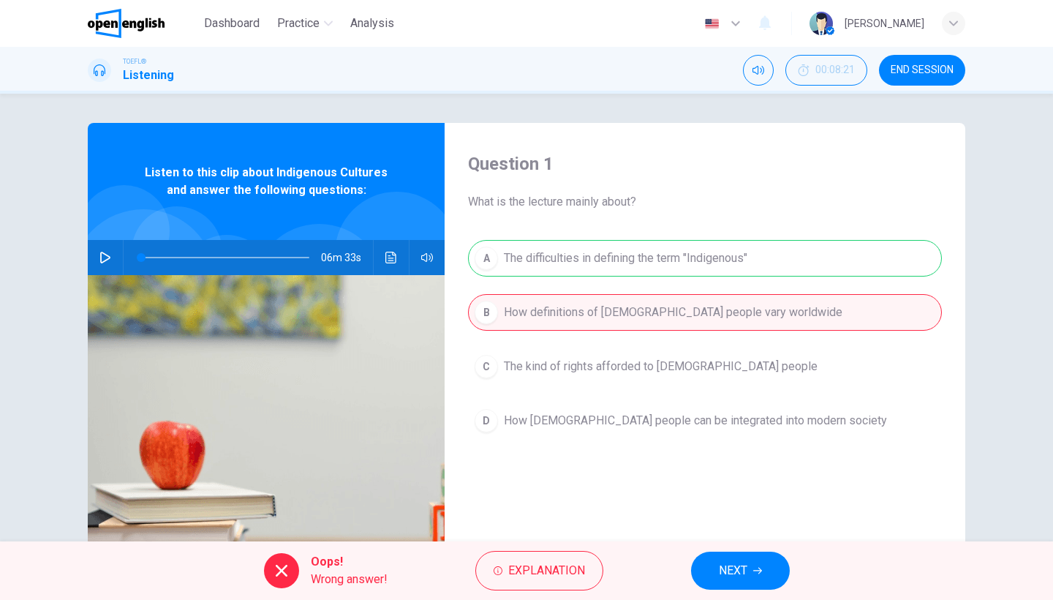
click at [691, 260] on div "A The difficulties in defining the term "Indigenous" B How definitions of Indig…" at bounding box center [705, 354] width 474 height 228
click at [729, 566] on span "NEXT" at bounding box center [733, 570] width 29 height 20
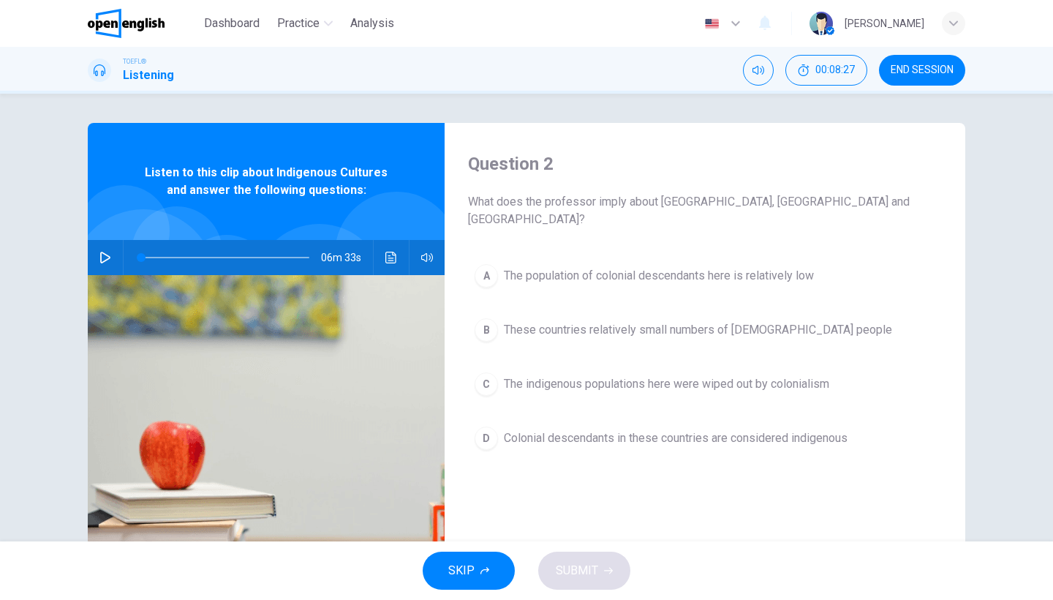
click at [687, 321] on span "These countries relatively small numbers of indigenous people" at bounding box center [698, 330] width 388 height 18
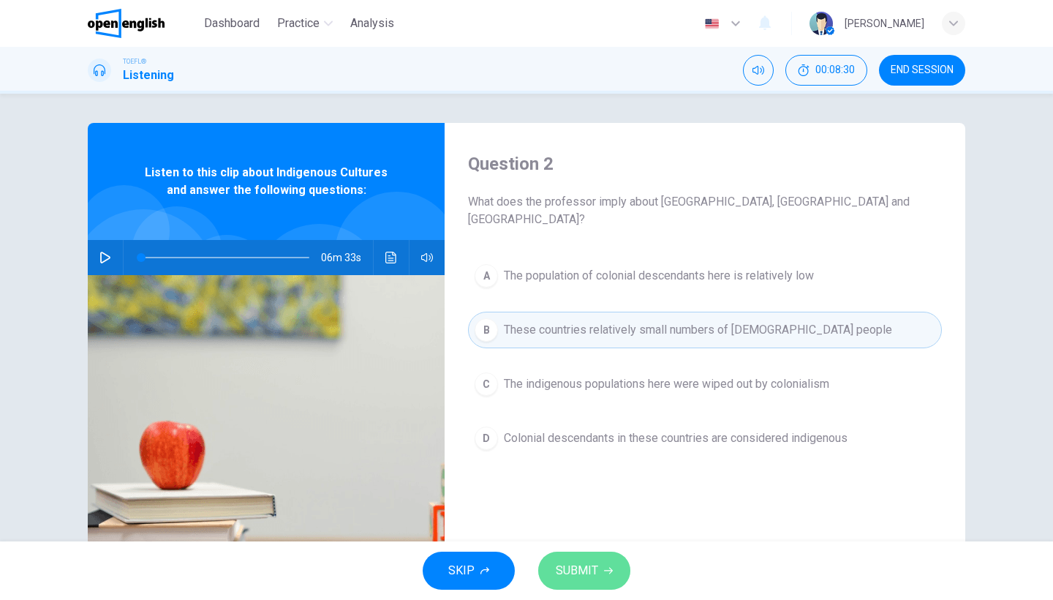
click at [604, 557] on button "SUBMIT" at bounding box center [584, 570] width 92 height 38
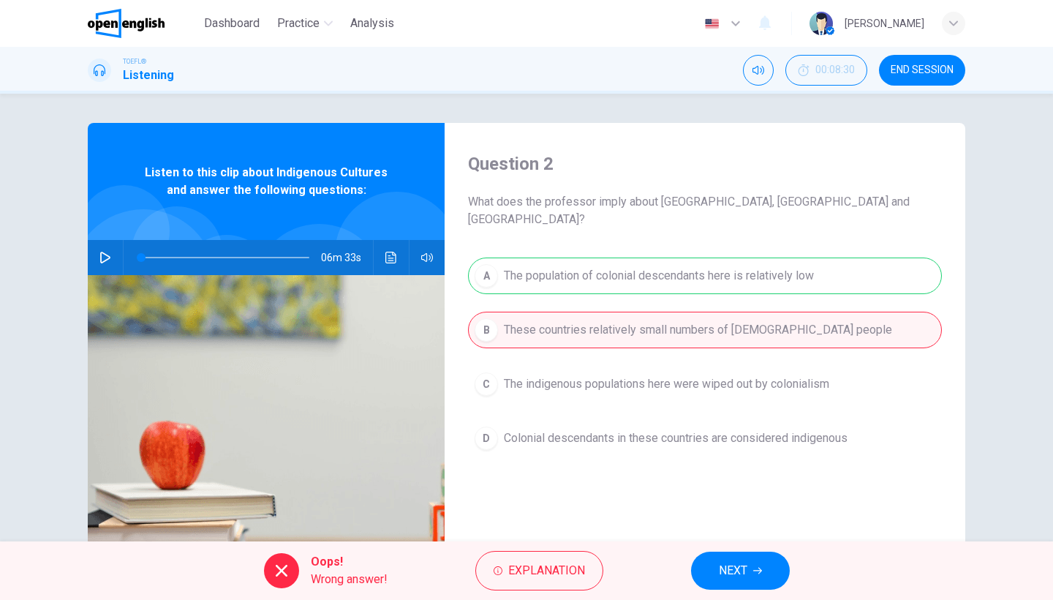
click at [729, 570] on span "NEXT" at bounding box center [733, 570] width 29 height 20
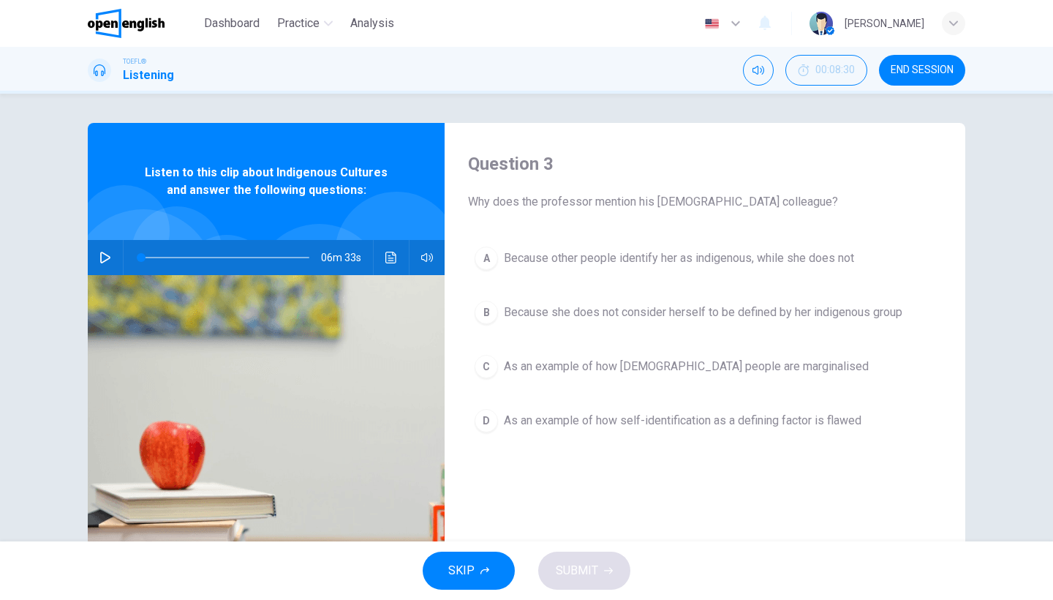
click at [729, 570] on div "SKIP SUBMIT" at bounding box center [526, 570] width 1053 height 59
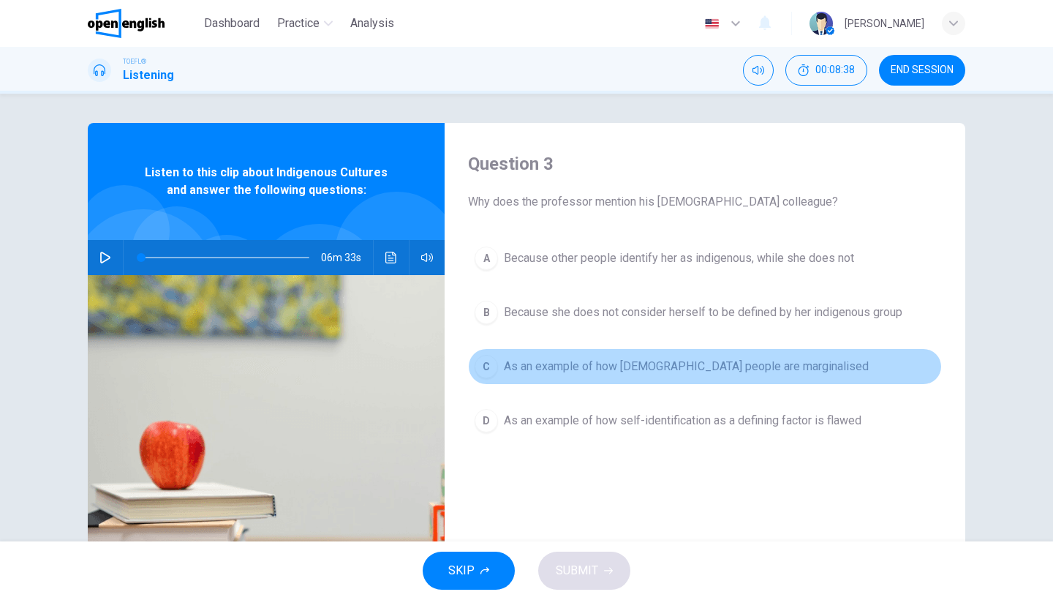
click at [704, 350] on button "C As an example of how indigenous people are marginalised" at bounding box center [705, 366] width 474 height 37
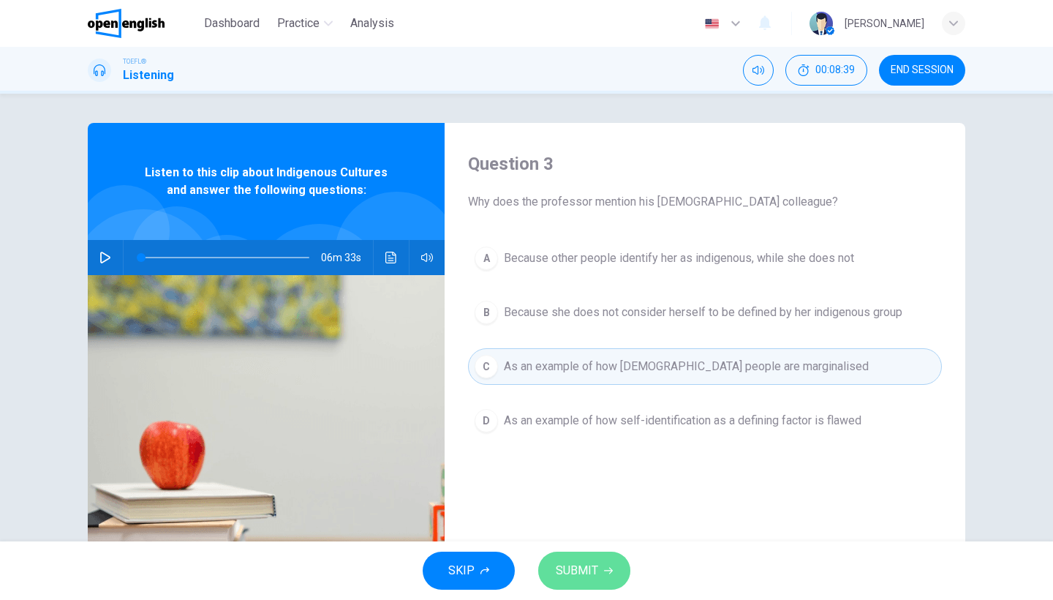
click at [601, 562] on button "SUBMIT" at bounding box center [584, 570] width 92 height 38
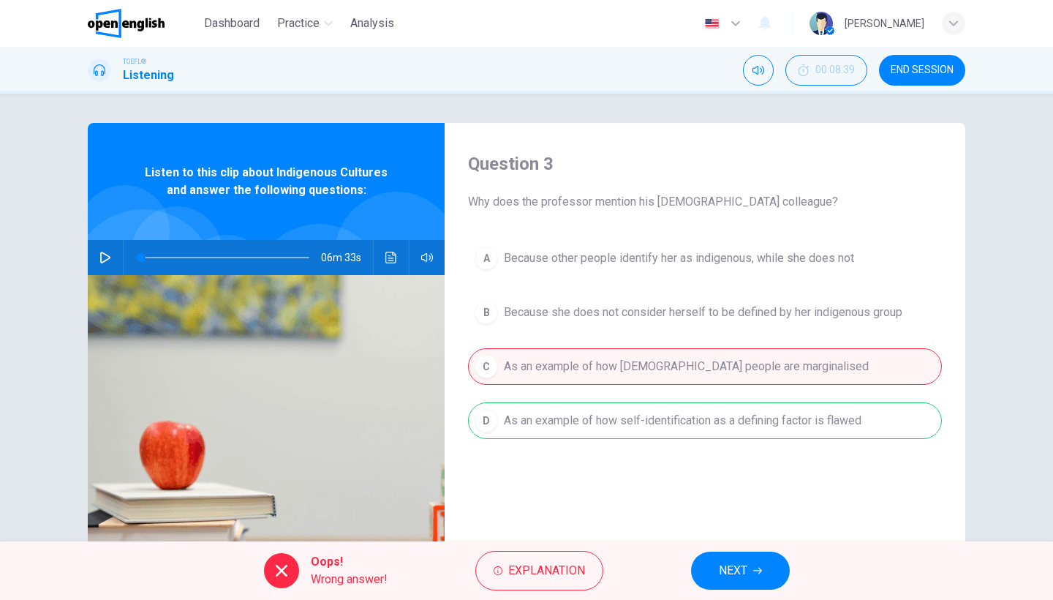
click at [770, 569] on button "NEXT" at bounding box center [740, 570] width 99 height 38
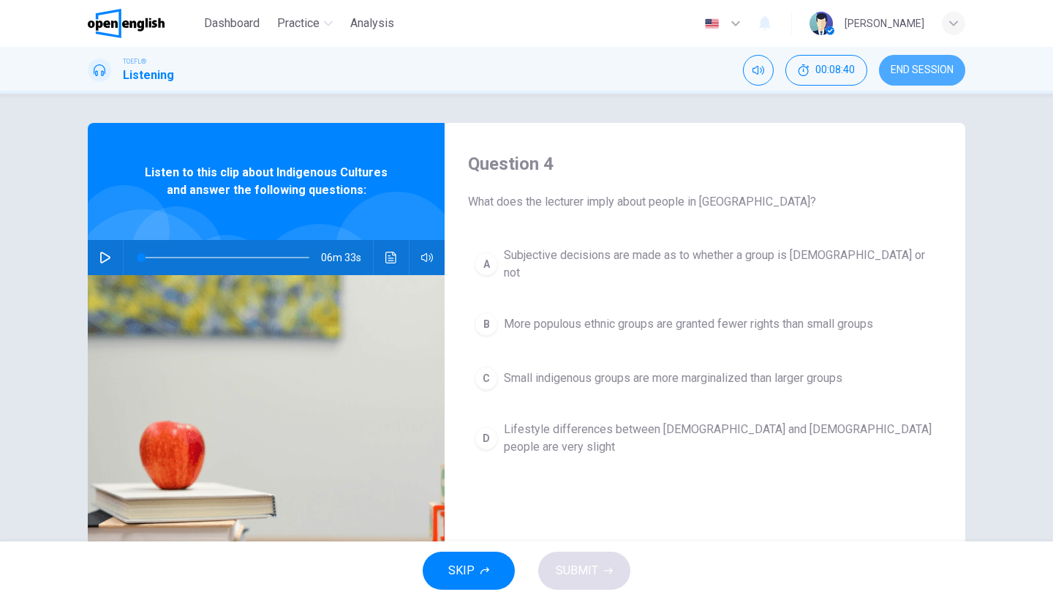
click at [927, 61] on button "END SESSION" at bounding box center [922, 70] width 86 height 31
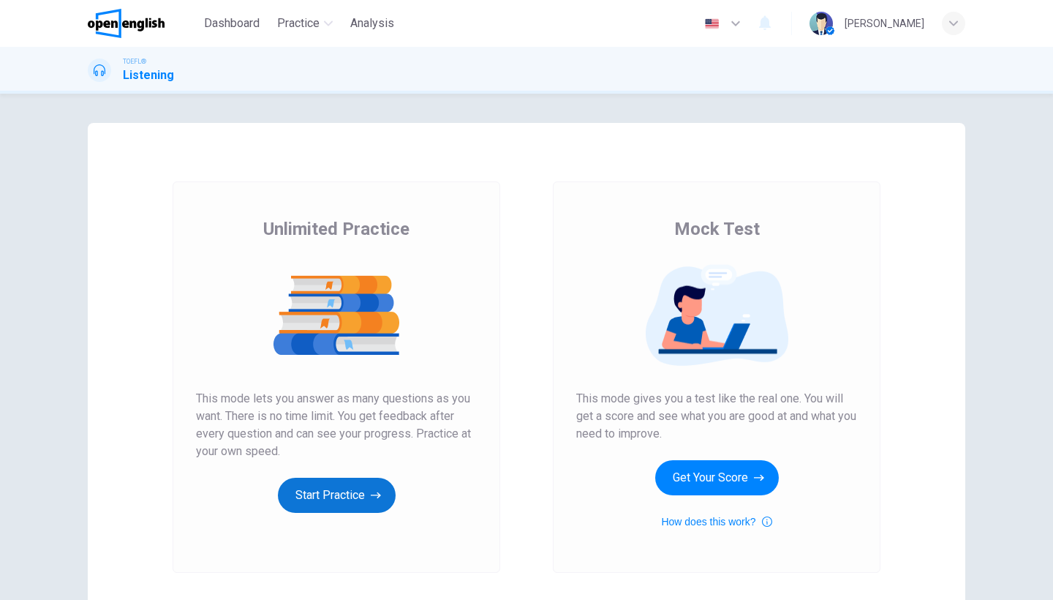
click at [366, 490] on button "Start Practice" at bounding box center [337, 495] width 118 height 35
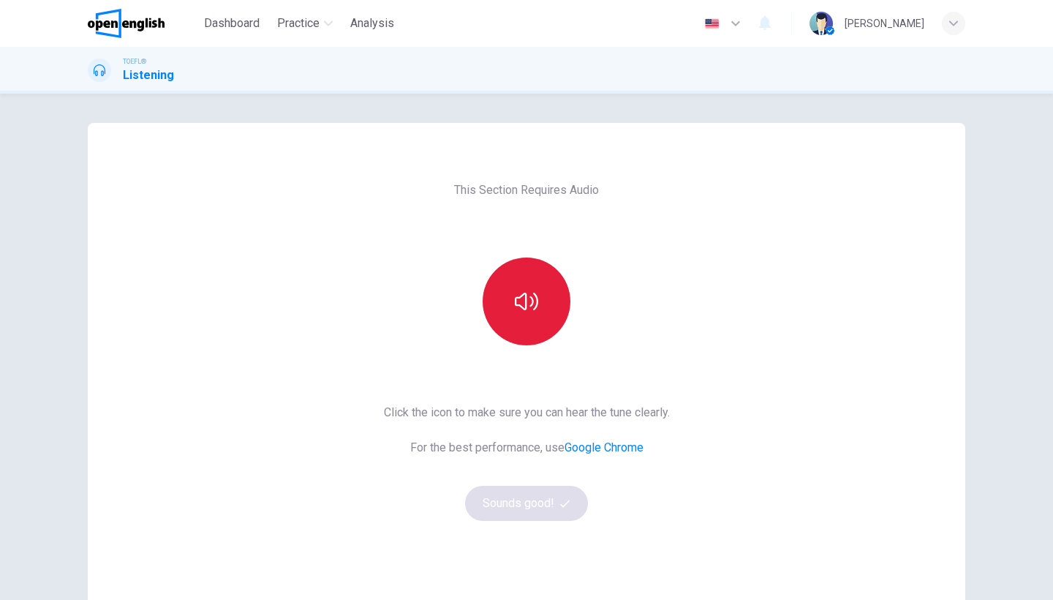
click at [517, 301] on icon "button" at bounding box center [526, 301] width 23 height 23
click at [517, 302] on icon "button" at bounding box center [526, 301] width 23 height 23
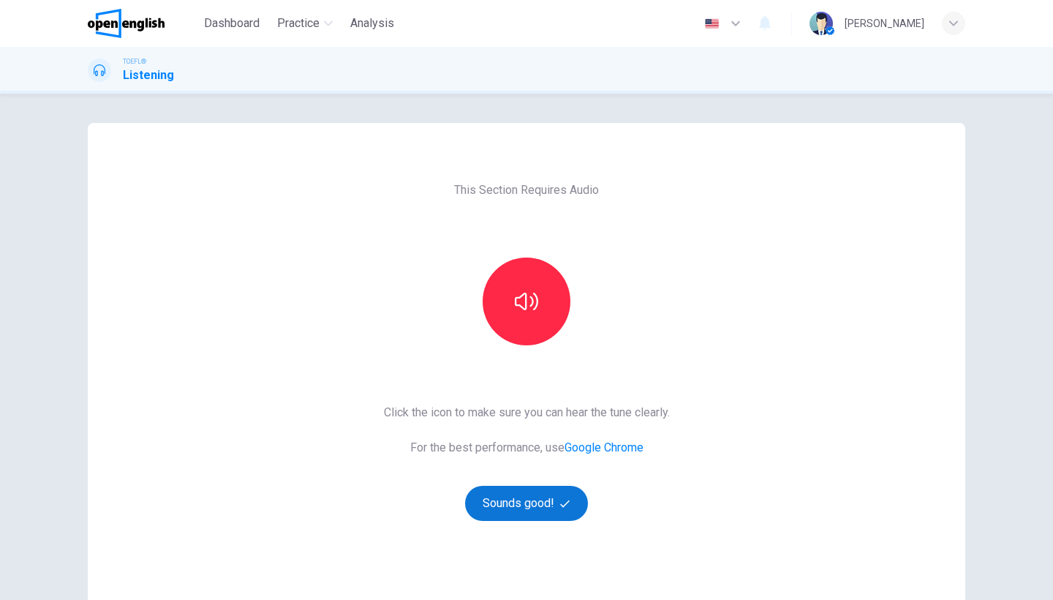
click at [491, 513] on button "Sounds good!" at bounding box center [526, 503] width 123 height 35
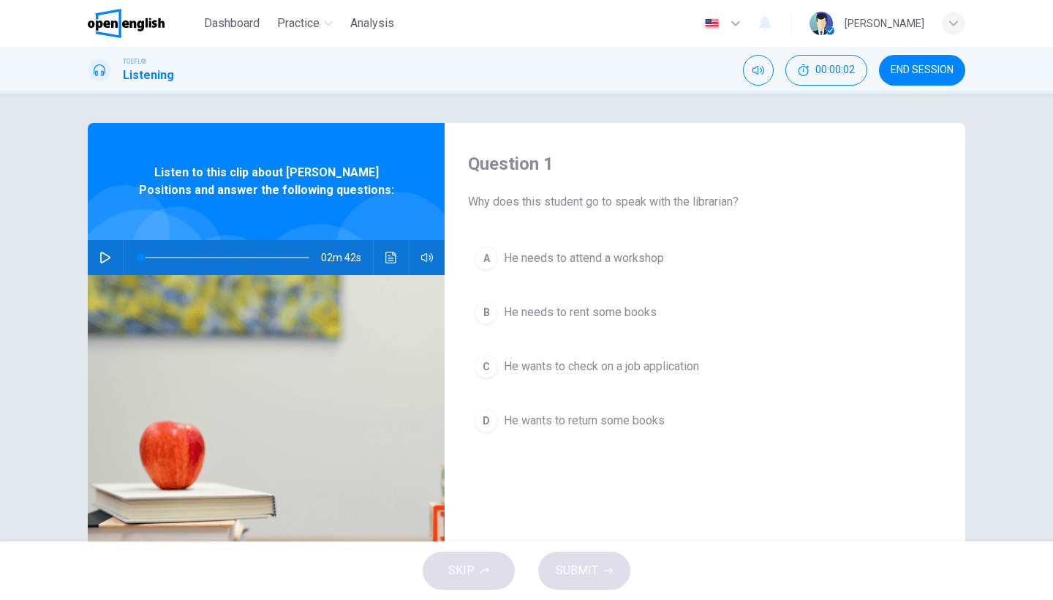
click at [100, 257] on icon "button" at bounding box center [105, 258] width 12 height 12
click at [668, 361] on span "He wants to check on a job application" at bounding box center [601, 367] width 195 height 18
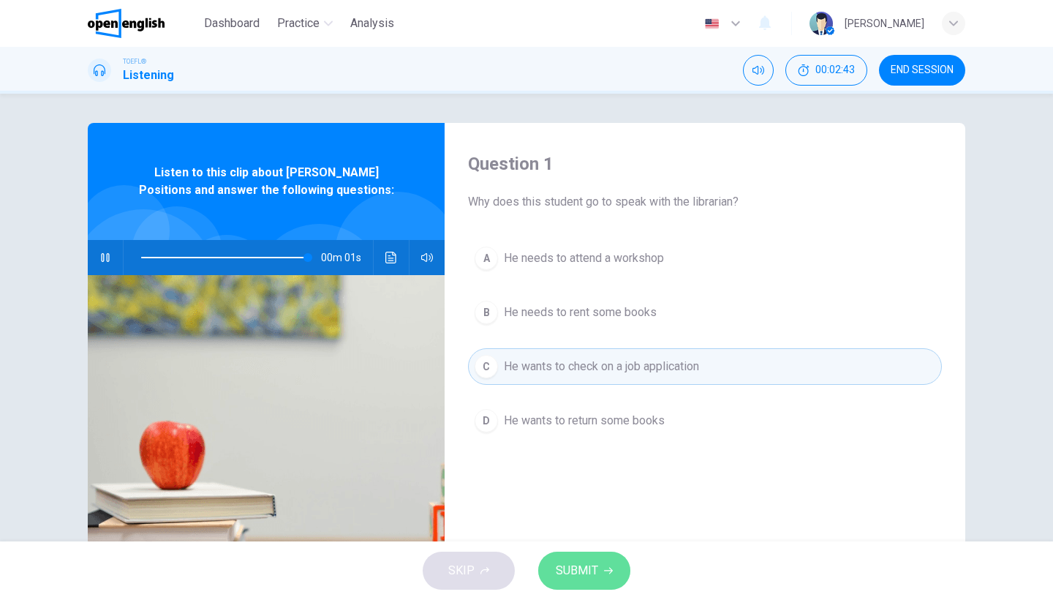
click at [600, 568] on button "SUBMIT" at bounding box center [584, 570] width 92 height 38
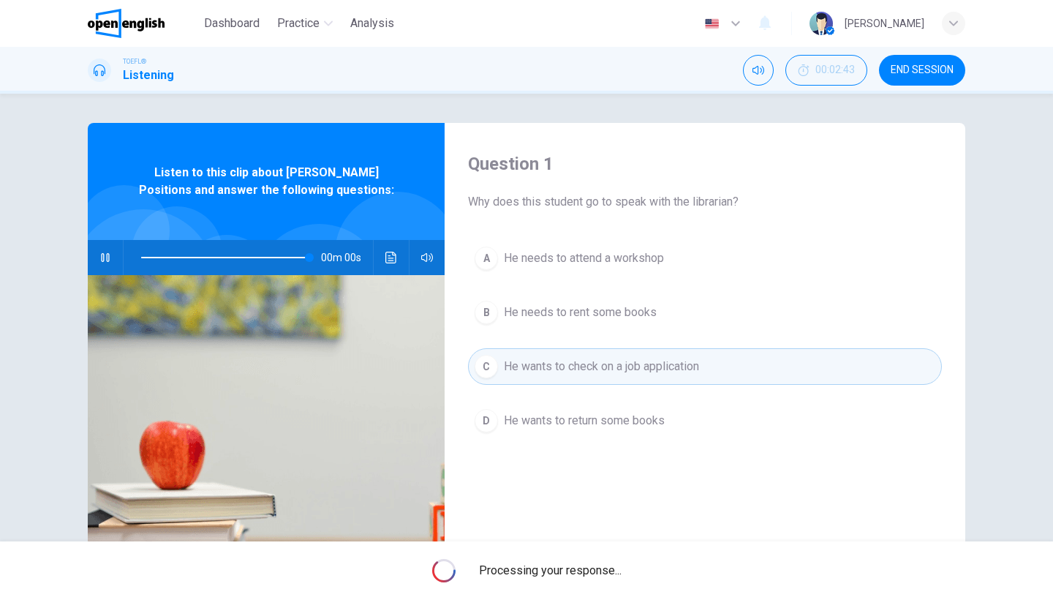
type input "*"
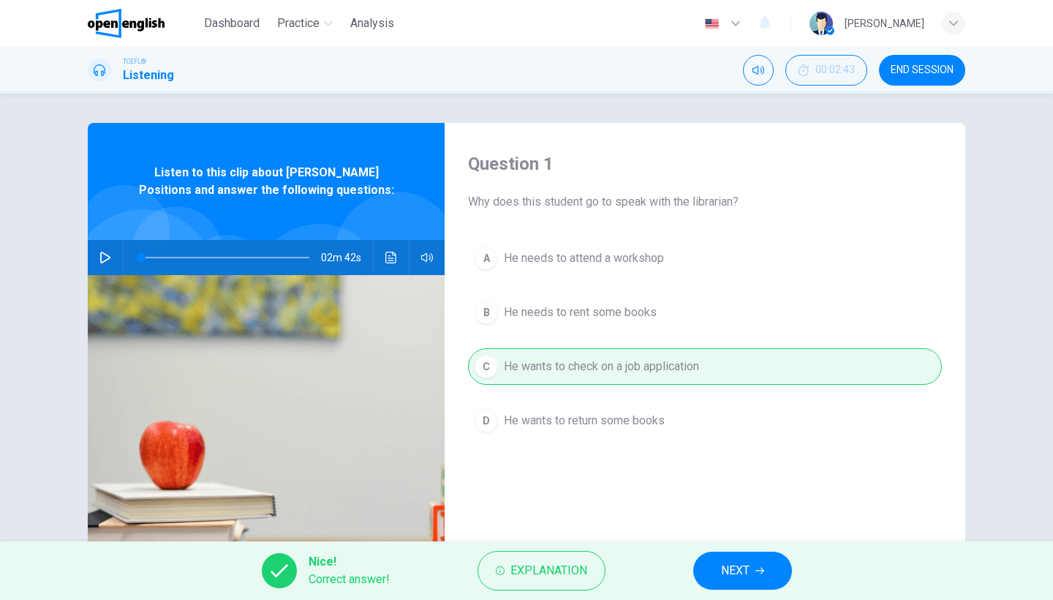
click at [703, 569] on button "NEXT" at bounding box center [742, 570] width 99 height 38
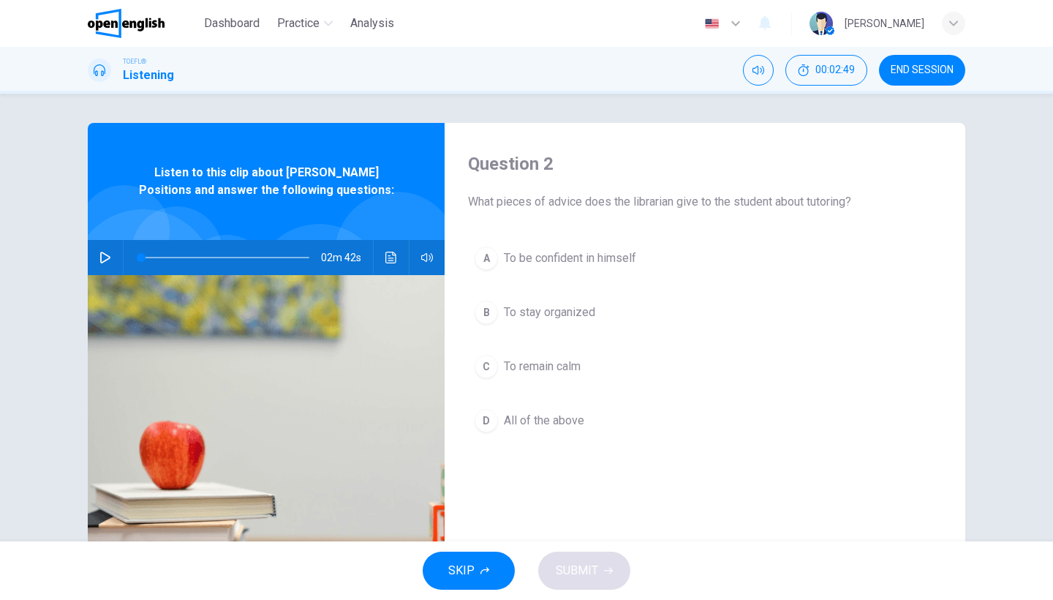
click at [544, 422] on span "All of the above" at bounding box center [544, 421] width 80 height 18
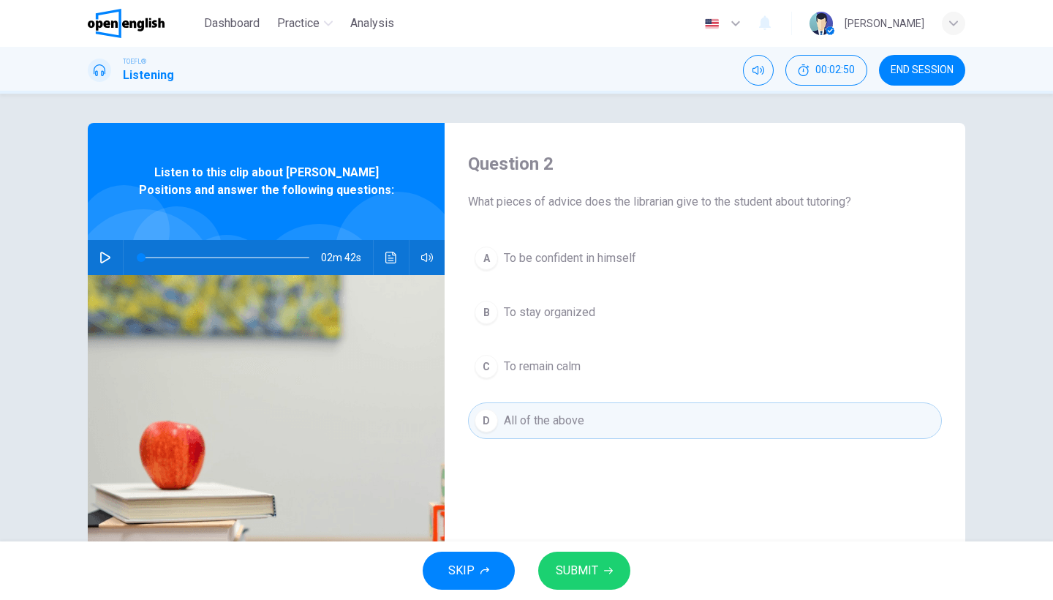
click at [585, 551] on button "SUBMIT" at bounding box center [584, 570] width 92 height 38
click at [585, 551] on div "SKIP SUBMIT" at bounding box center [526, 570] width 1053 height 59
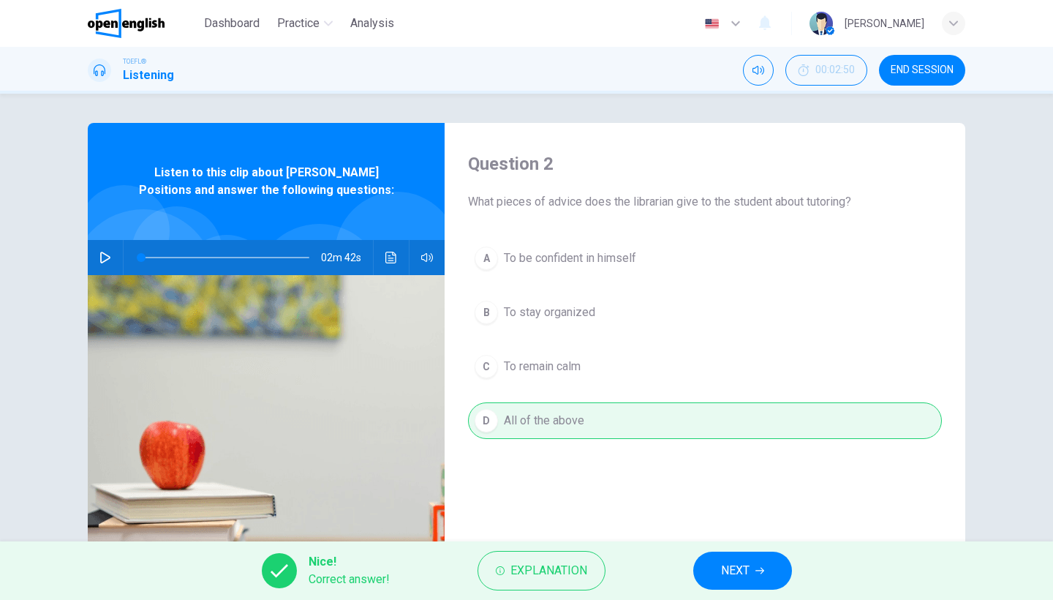
click at [754, 570] on button "NEXT" at bounding box center [742, 570] width 99 height 38
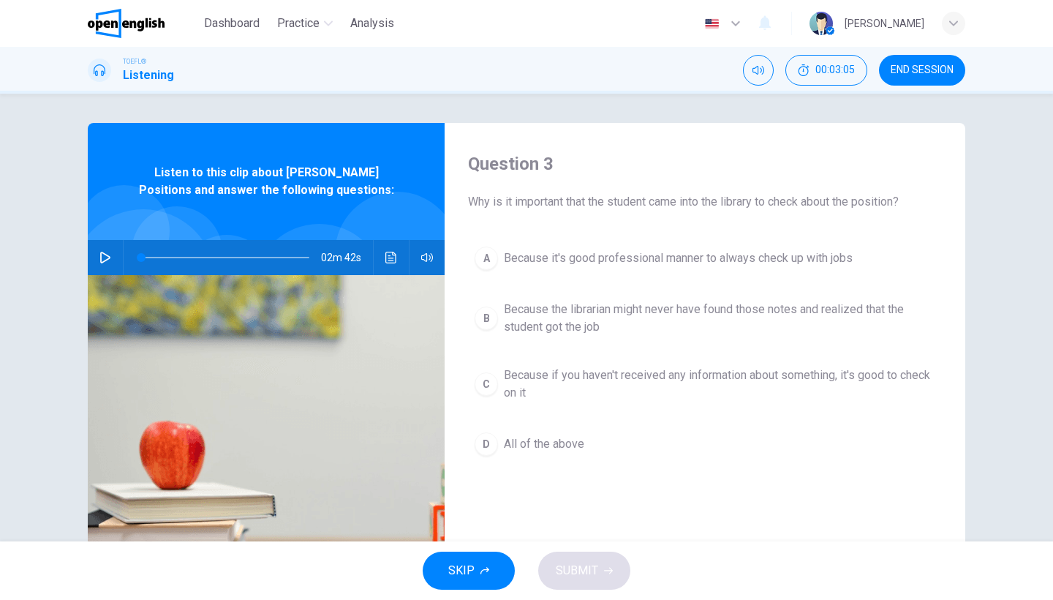
click at [553, 440] on span "All of the above" at bounding box center [544, 444] width 80 height 18
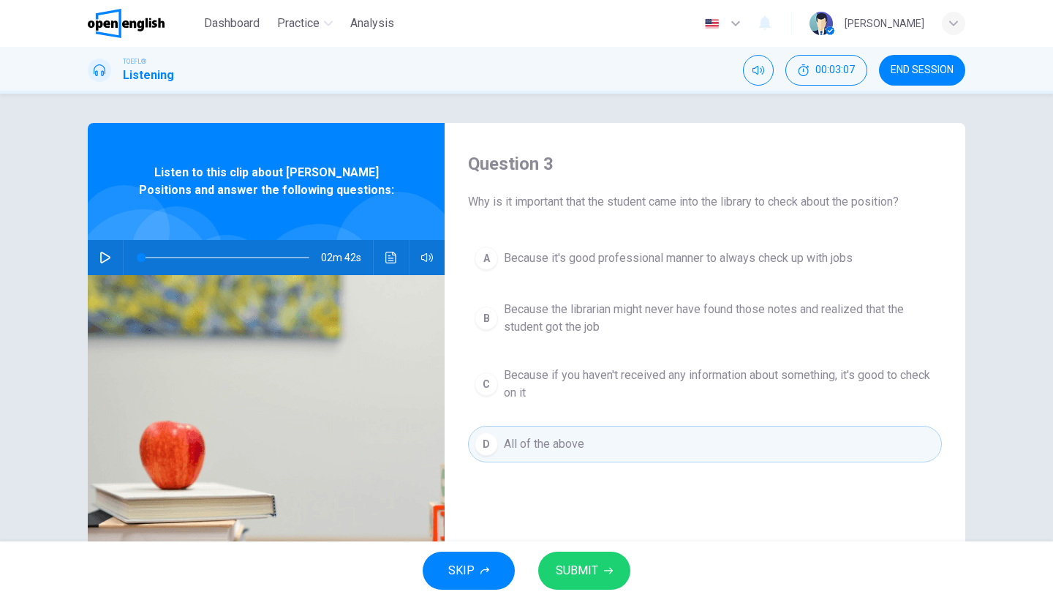
click at [604, 572] on icon "button" at bounding box center [608, 570] width 9 height 9
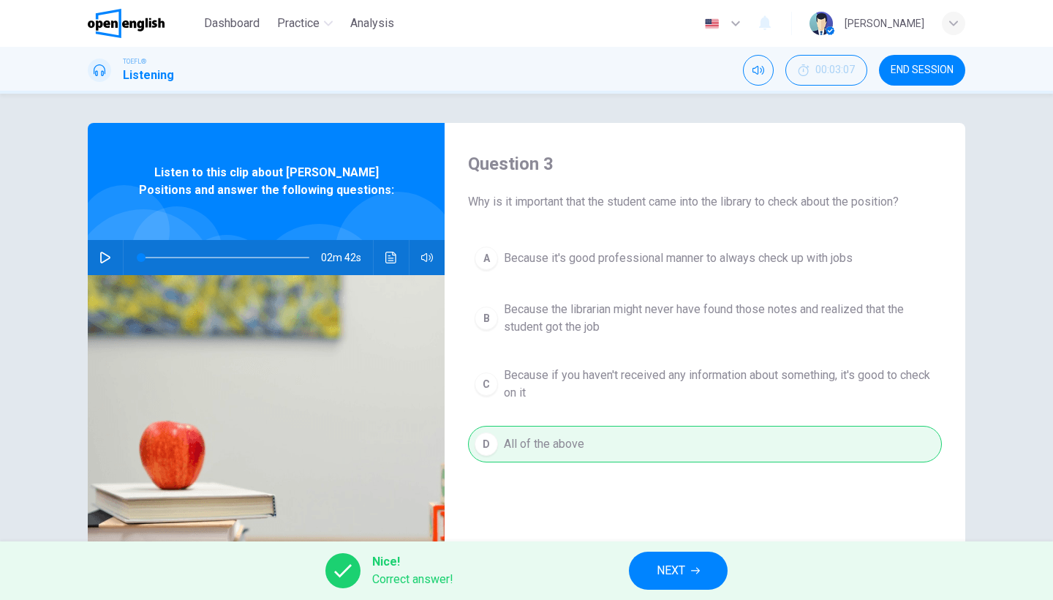
click at [668, 559] on button "NEXT" at bounding box center [678, 570] width 99 height 38
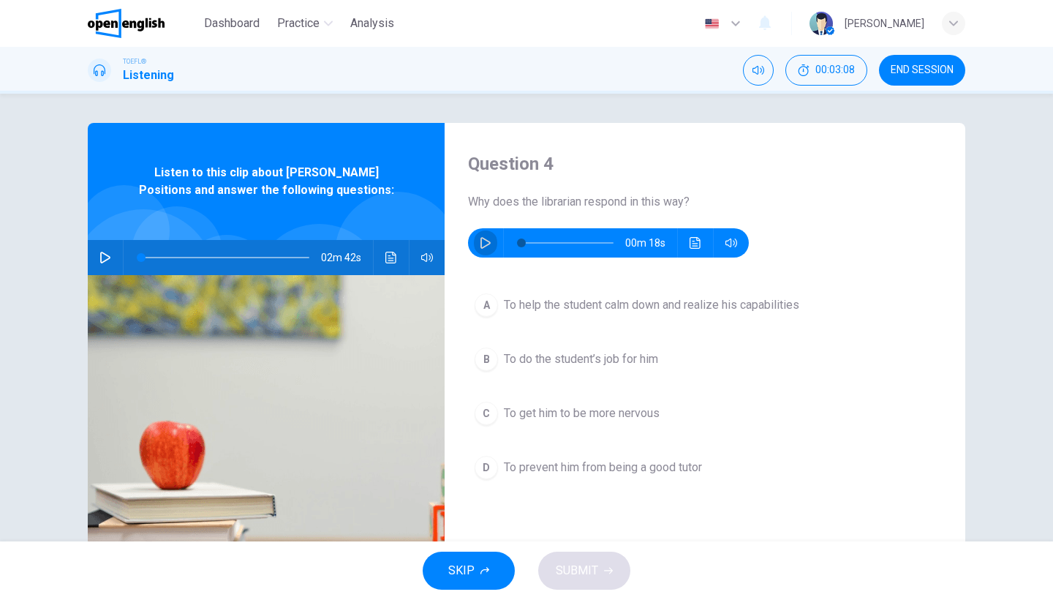
click at [485, 243] on icon "button" at bounding box center [486, 243] width 12 height 12
click at [481, 241] on icon "button" at bounding box center [486, 243] width 12 height 12
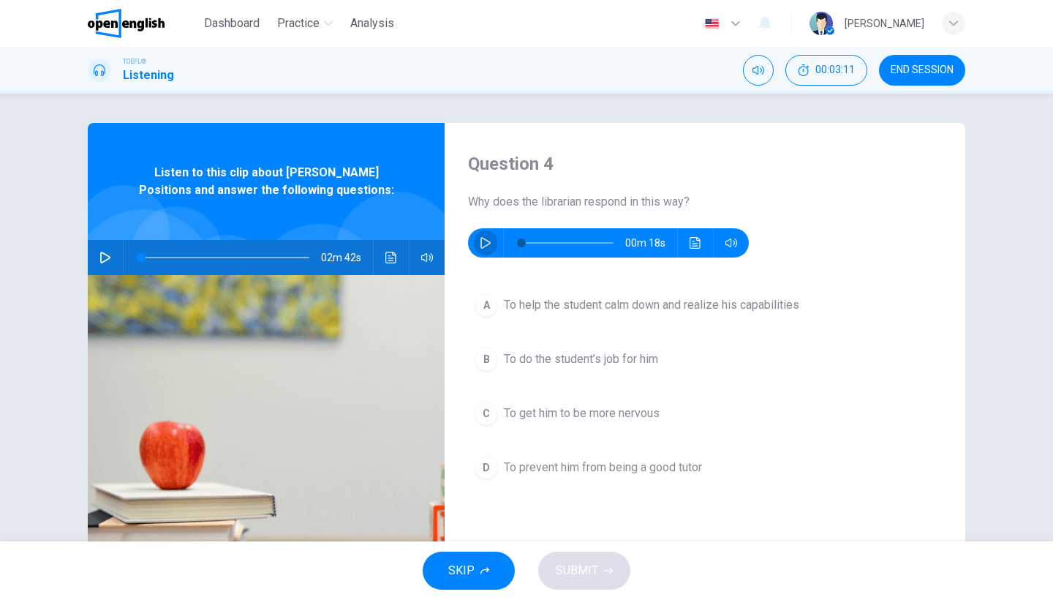
click at [481, 241] on icon "button" at bounding box center [486, 243] width 12 height 12
click at [598, 303] on span "To help the student calm down and realize his capabilities" at bounding box center [651, 305] width 295 height 18
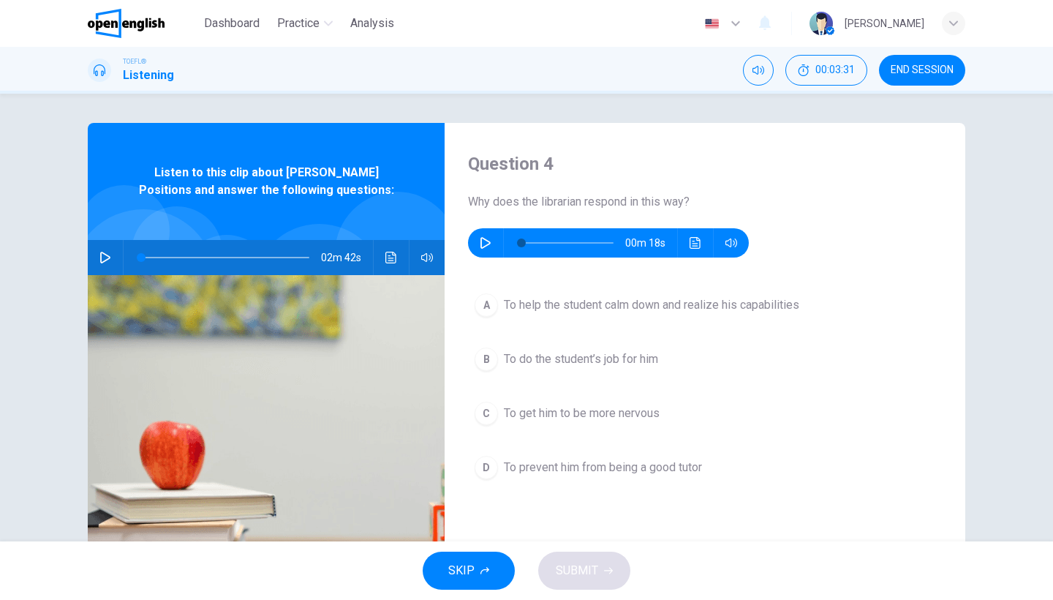
click at [598, 303] on span "To help the student calm down and realize his capabilities" at bounding box center [651, 305] width 295 height 18
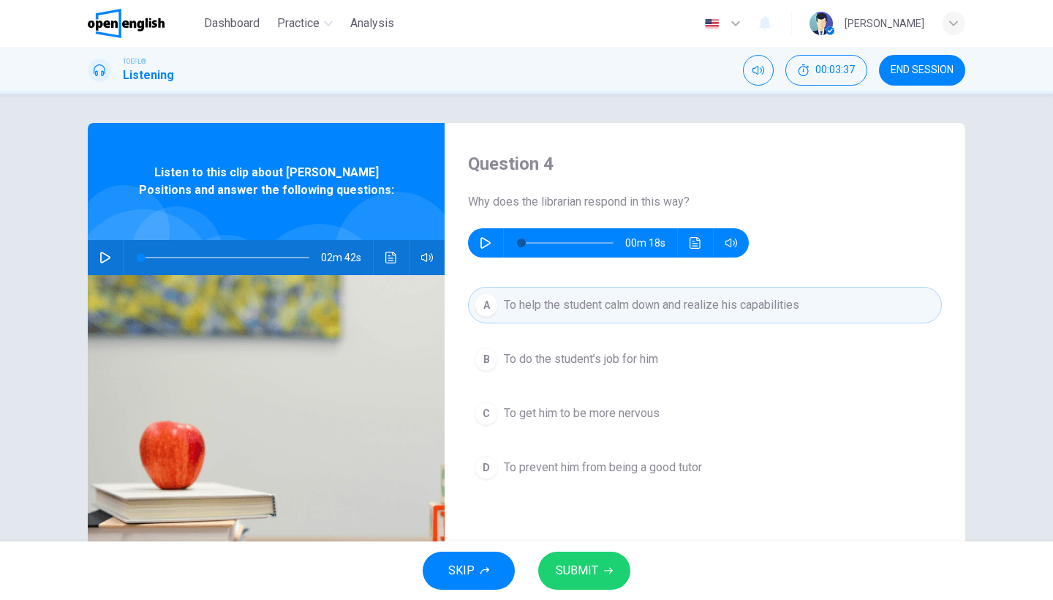
click at [587, 562] on span "SUBMIT" at bounding box center [577, 570] width 42 height 20
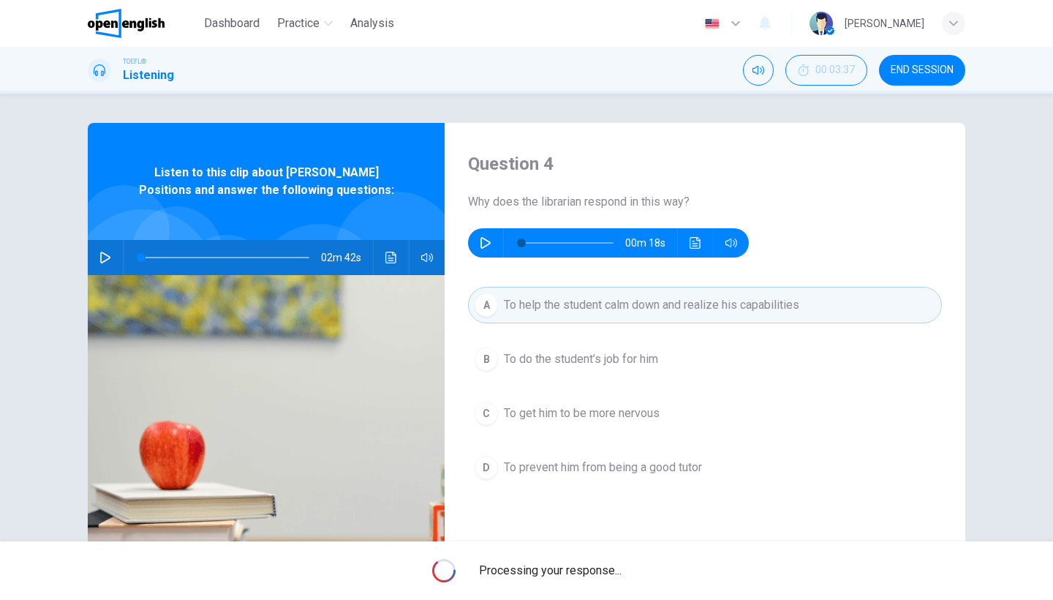
click at [587, 562] on span "Processing your response..." at bounding box center [550, 571] width 143 height 18
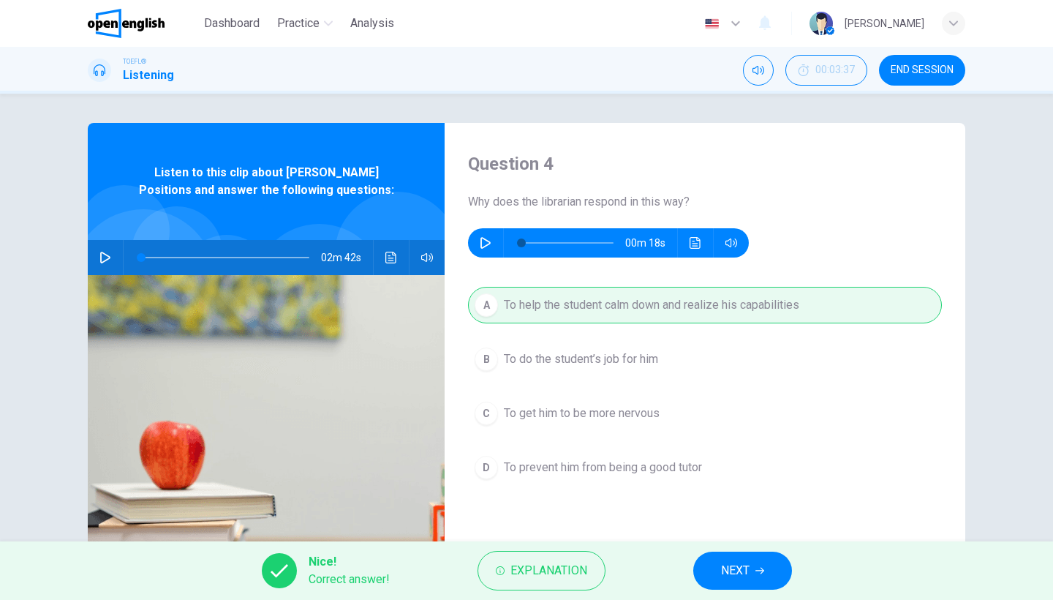
click at [721, 573] on span "NEXT" at bounding box center [735, 570] width 29 height 20
click at [721, 573] on div "Nice! Correct answer! Explanation NEXT" at bounding box center [526, 570] width 1053 height 59
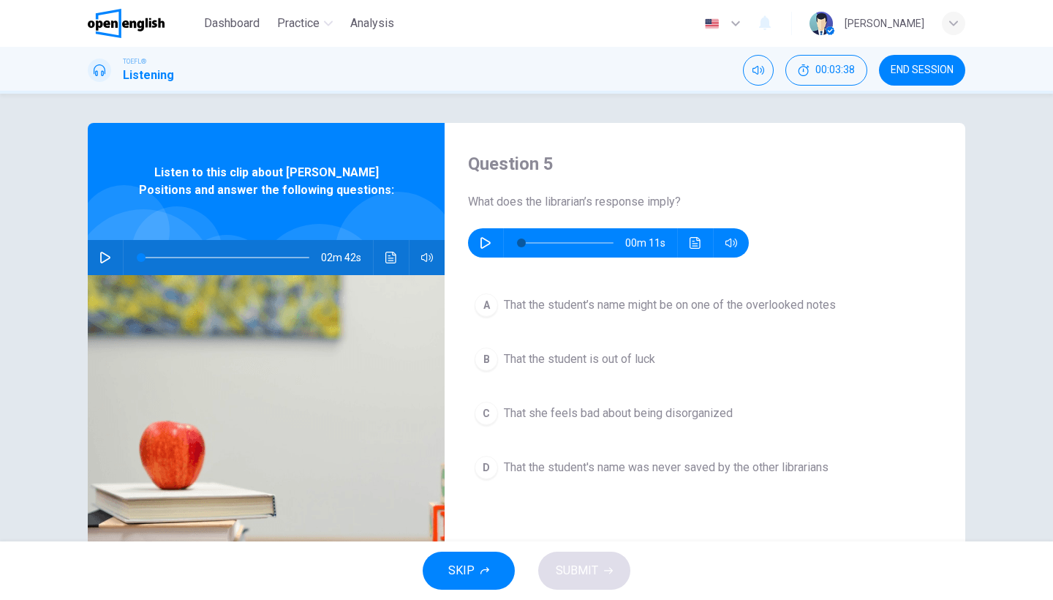
click at [486, 245] on icon "button" at bounding box center [486, 243] width 12 height 12
type input "*"
click at [563, 299] on span "That the student’s name might be on one of the overlooked notes" at bounding box center [670, 305] width 332 height 18
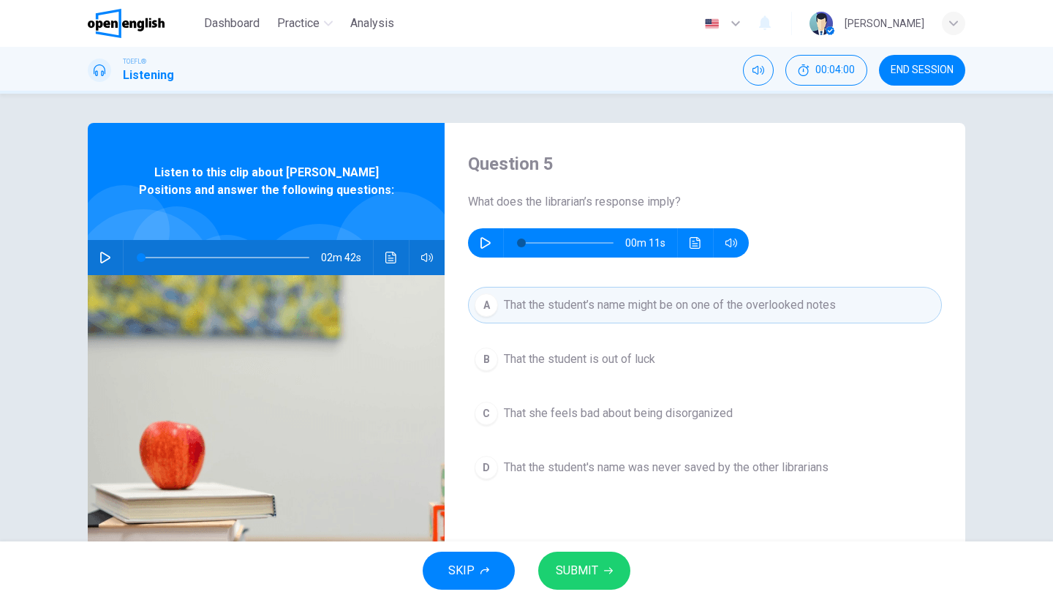
click at [608, 565] on button "SUBMIT" at bounding box center [584, 570] width 92 height 38
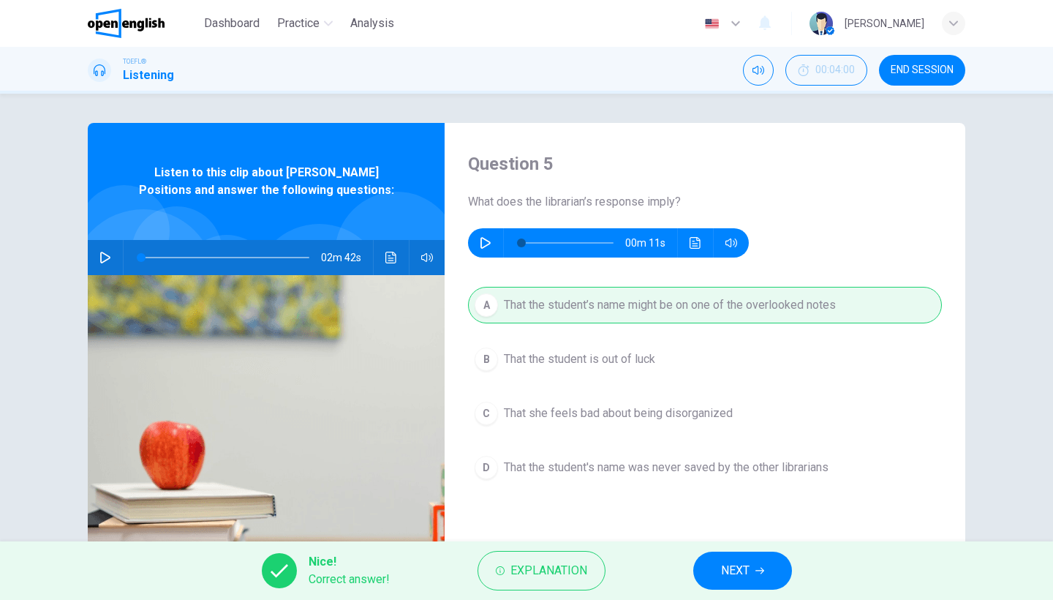
click at [737, 562] on span "NEXT" at bounding box center [735, 570] width 29 height 20
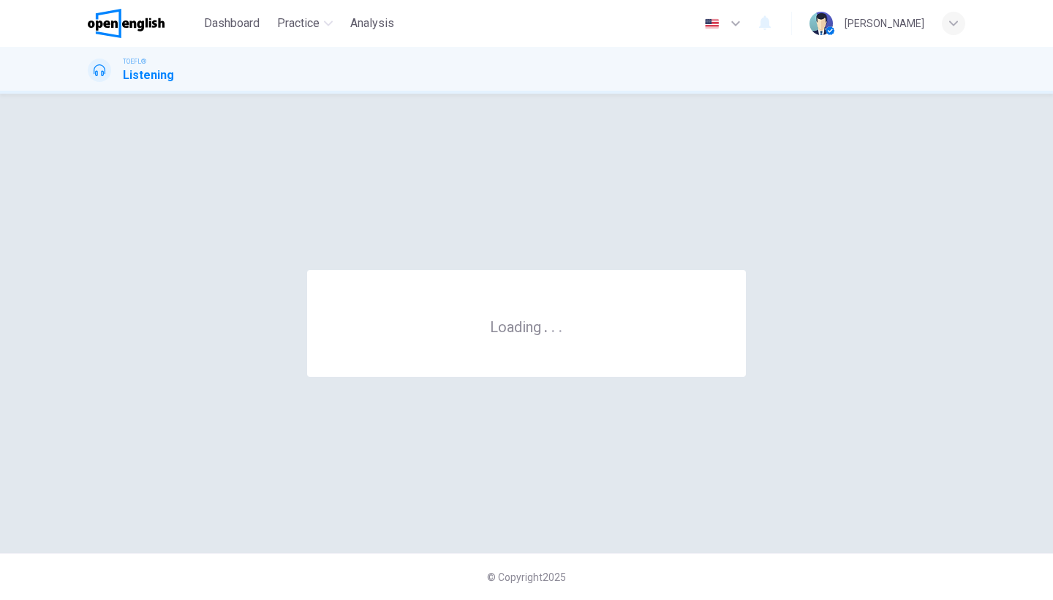
click at [737, 562] on div "© Copyright 2025" at bounding box center [526, 576] width 1053 height 47
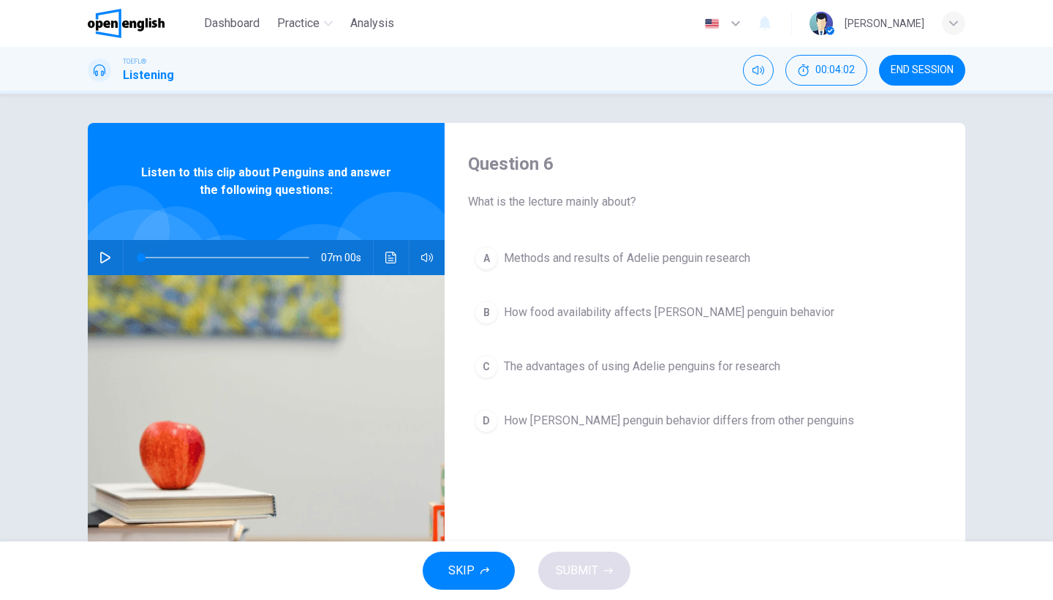
click at [912, 61] on button "END SESSION" at bounding box center [922, 70] width 86 height 31
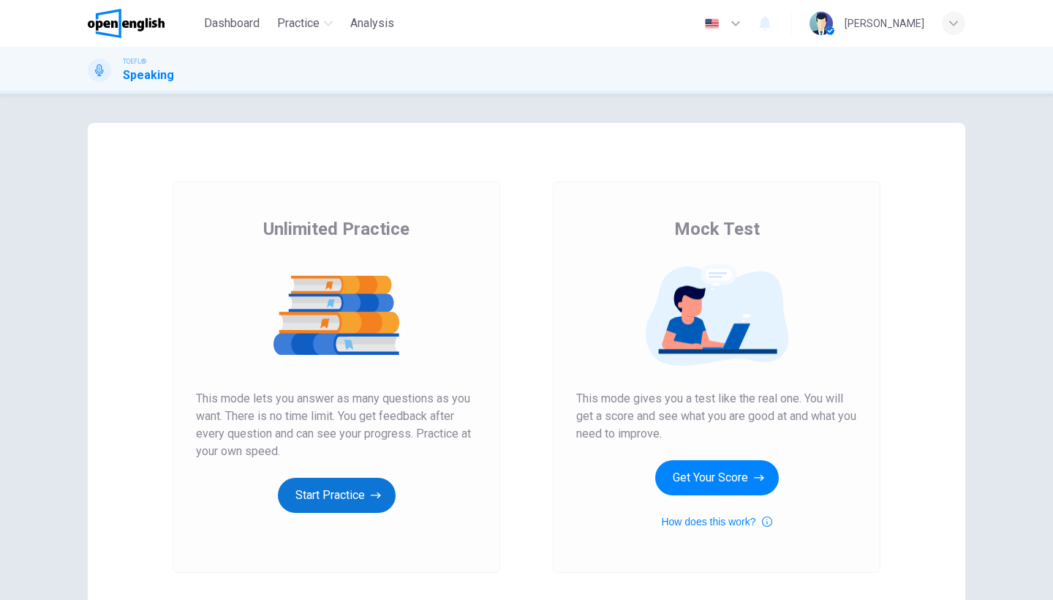
click at [363, 500] on button "Start Practice" at bounding box center [337, 495] width 118 height 35
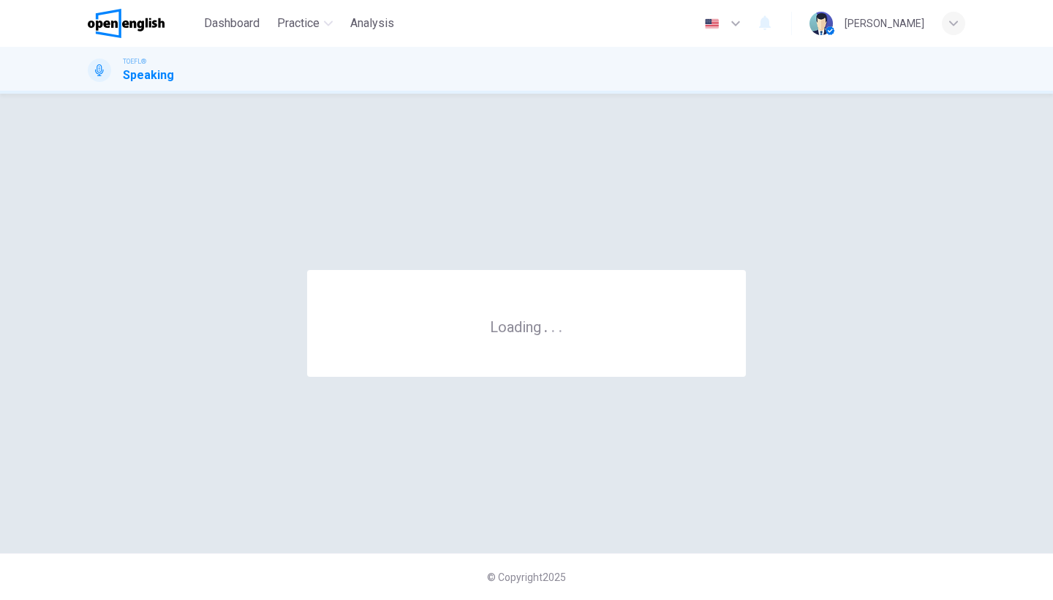
click at [363, 500] on div "Loading . . ." at bounding box center [527, 323] width 878 height 401
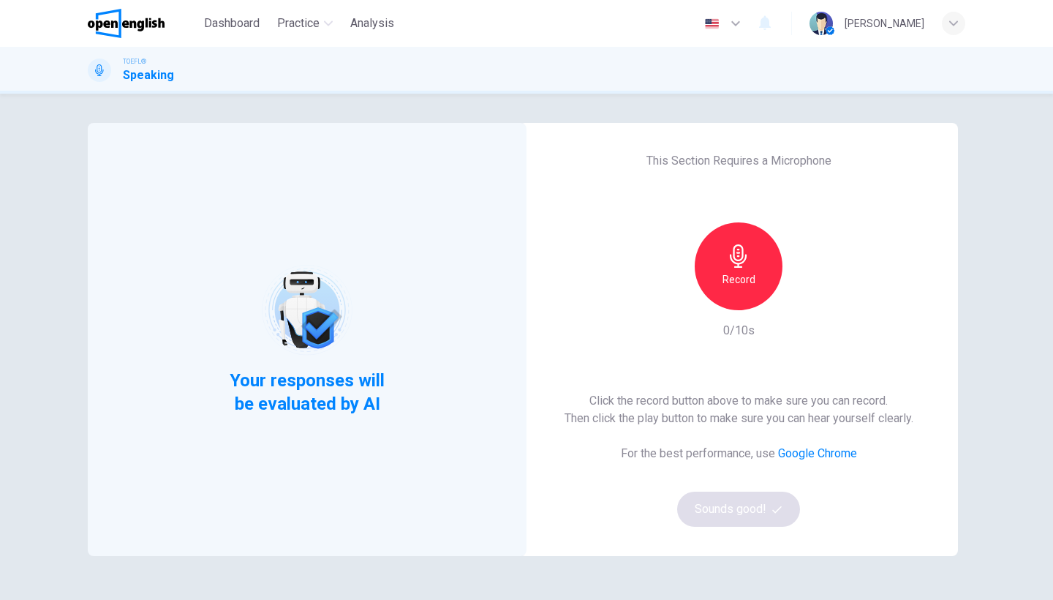
click at [731, 274] on h6 "Record" at bounding box center [739, 280] width 33 height 18
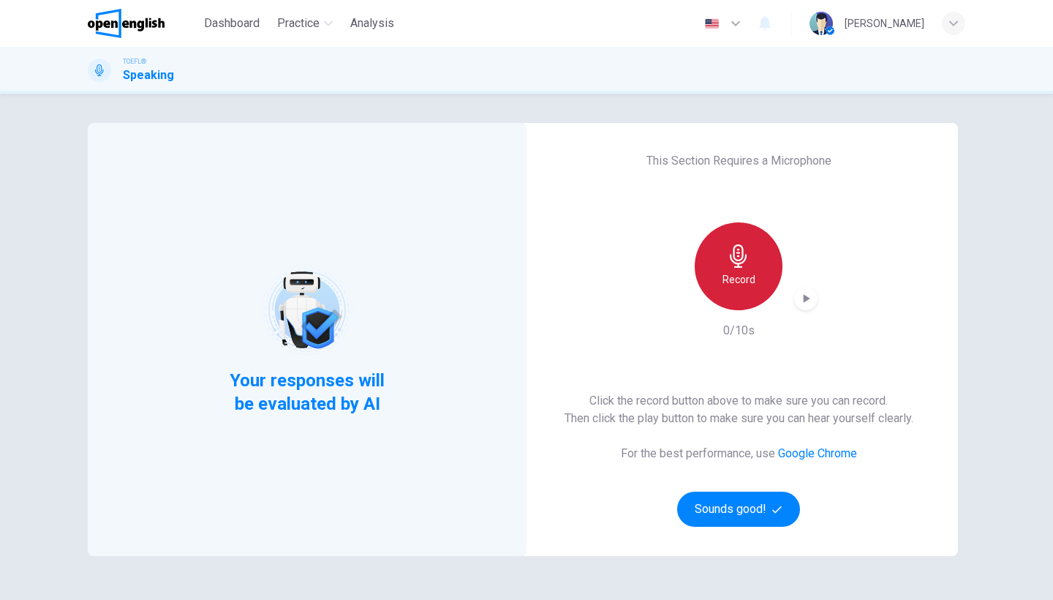
click at [720, 233] on div "Record" at bounding box center [739, 266] width 88 height 88
click at [720, 265] on div "Record" at bounding box center [739, 266] width 88 height 88
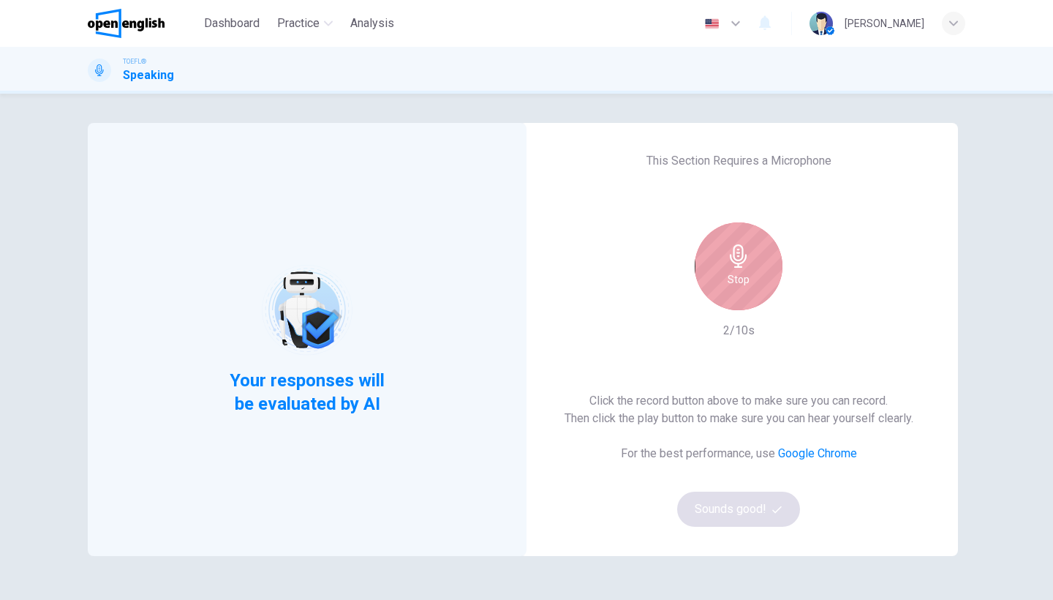
click at [715, 263] on div "Stop" at bounding box center [739, 266] width 88 height 88
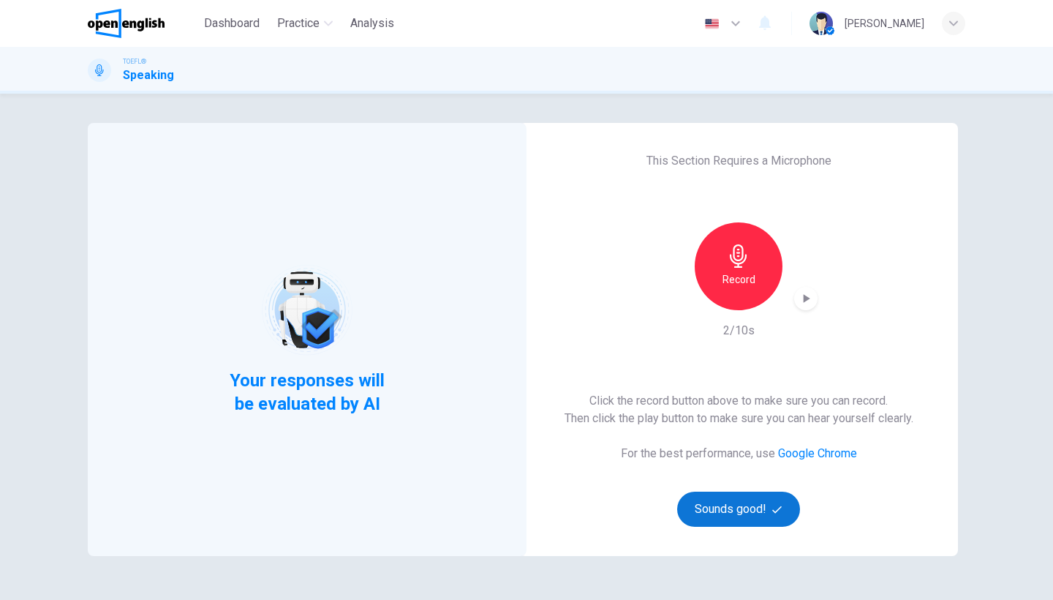
click at [736, 493] on button "Sounds good!" at bounding box center [738, 508] width 123 height 35
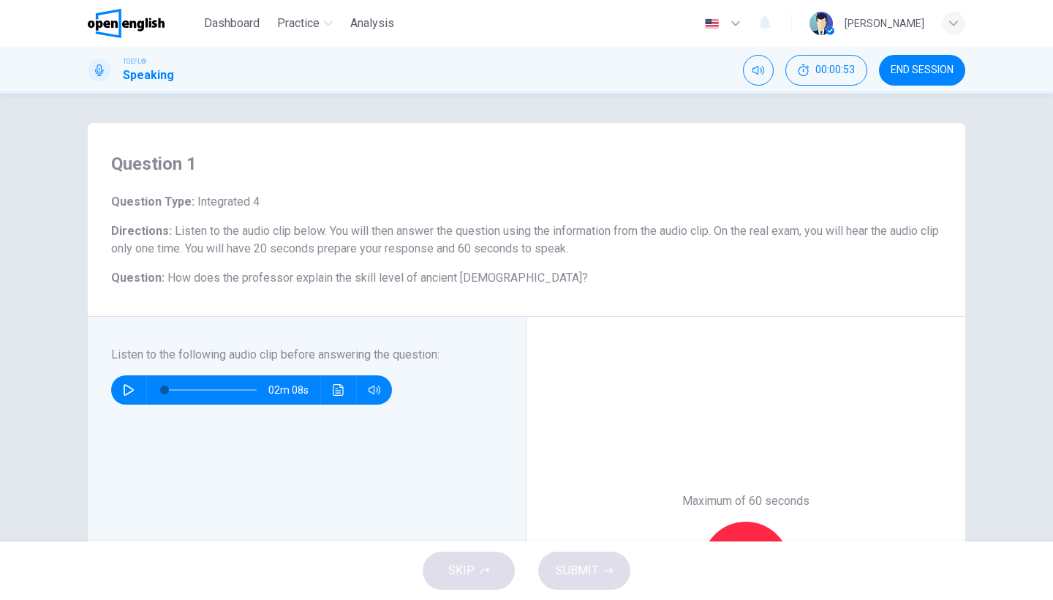
click at [127, 399] on button "button" at bounding box center [128, 389] width 23 height 29
type input "*"
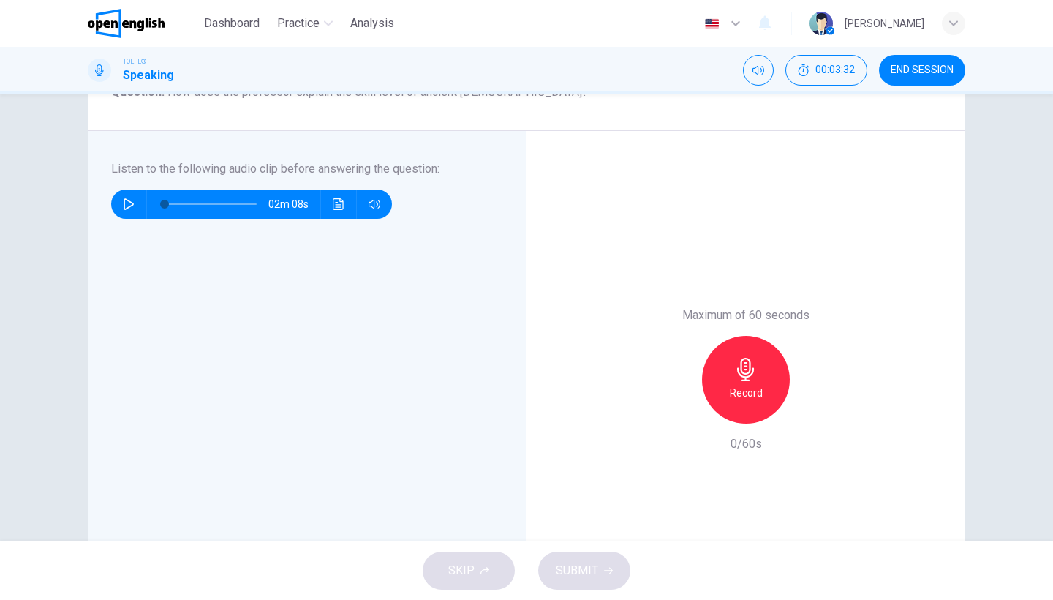
scroll to position [187, 0]
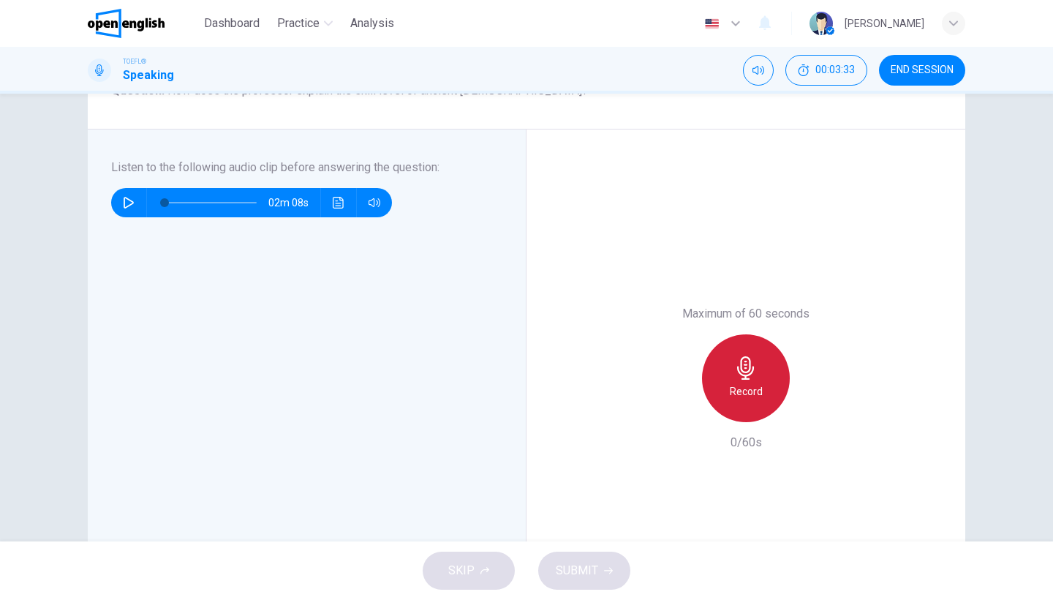
click at [747, 369] on icon "button" at bounding box center [745, 367] width 23 height 23
click at [1047, 275] on div "Question 1 Question Type : Integrated 4 Directions : Listen to the audio clip b…" at bounding box center [526, 318] width 1053 height 448
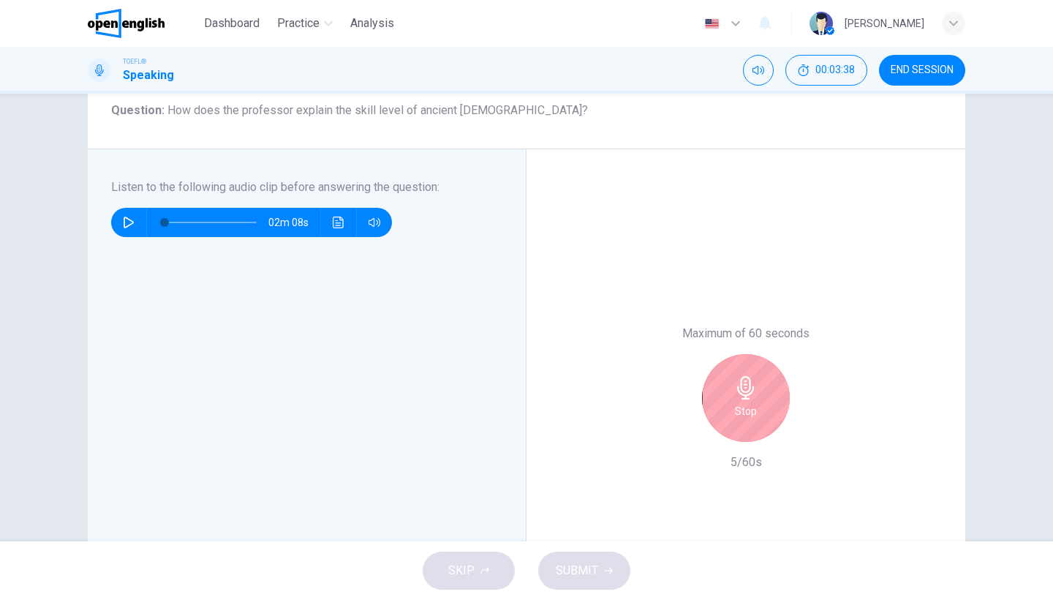
scroll to position [160, 0]
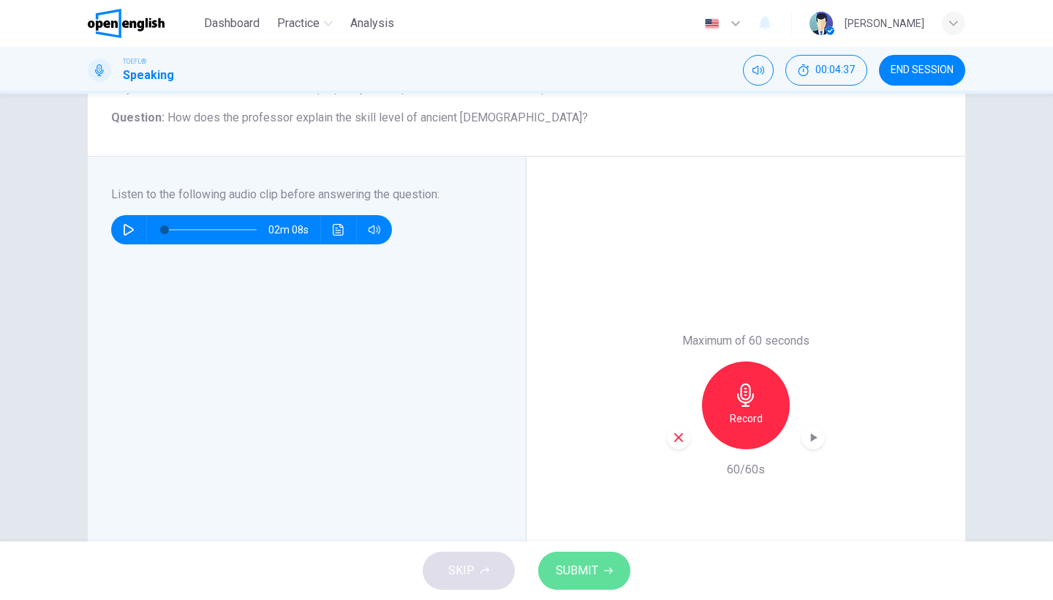
click at [546, 558] on button "SUBMIT" at bounding box center [584, 570] width 92 height 38
click at [546, 558] on div "SKIP SUBMIT" at bounding box center [526, 570] width 1053 height 59
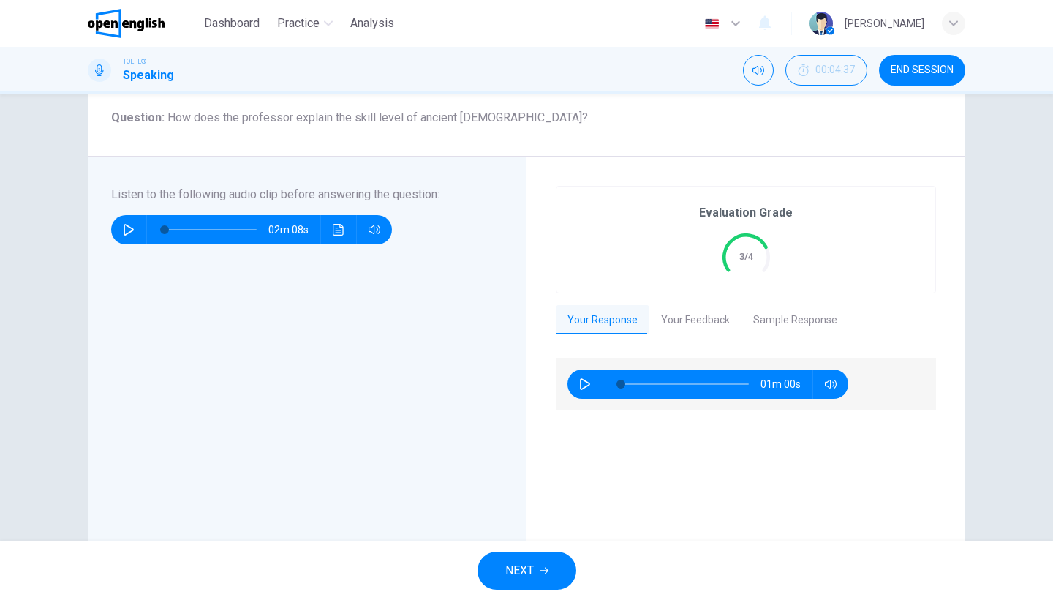
click at [716, 331] on button "Your Feedback" at bounding box center [695, 320] width 92 height 31
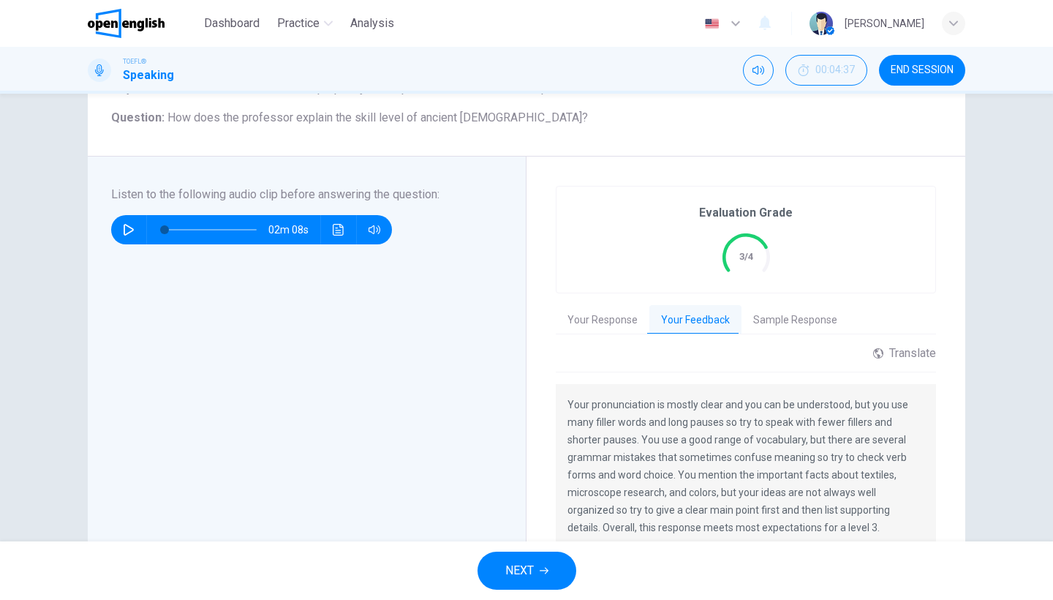
click at [944, 80] on button "END SESSION" at bounding box center [922, 70] width 86 height 31
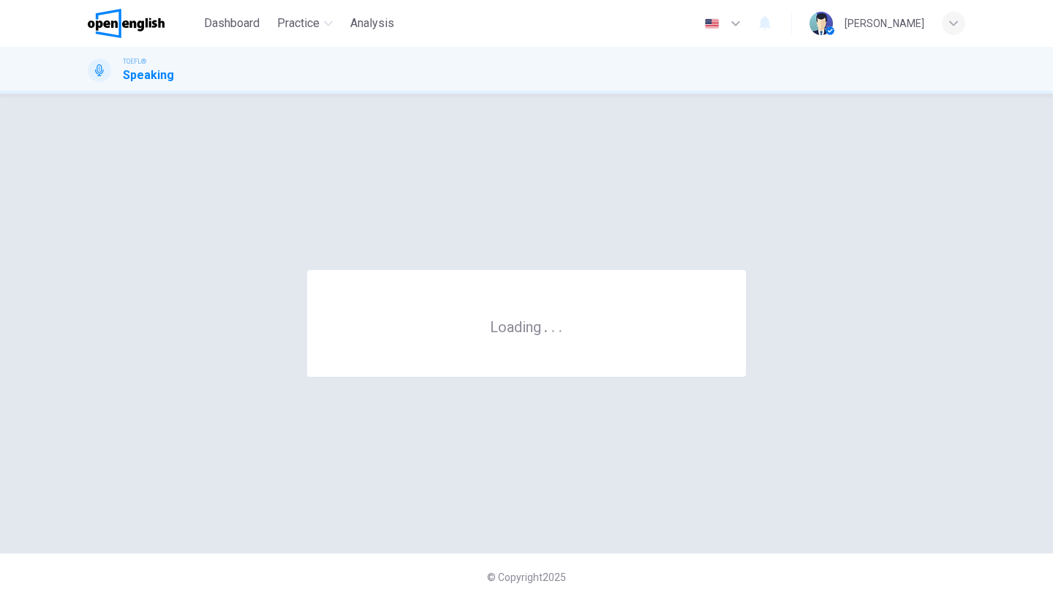
scroll to position [0, 0]
